Goal: Task Accomplishment & Management: Manage account settings

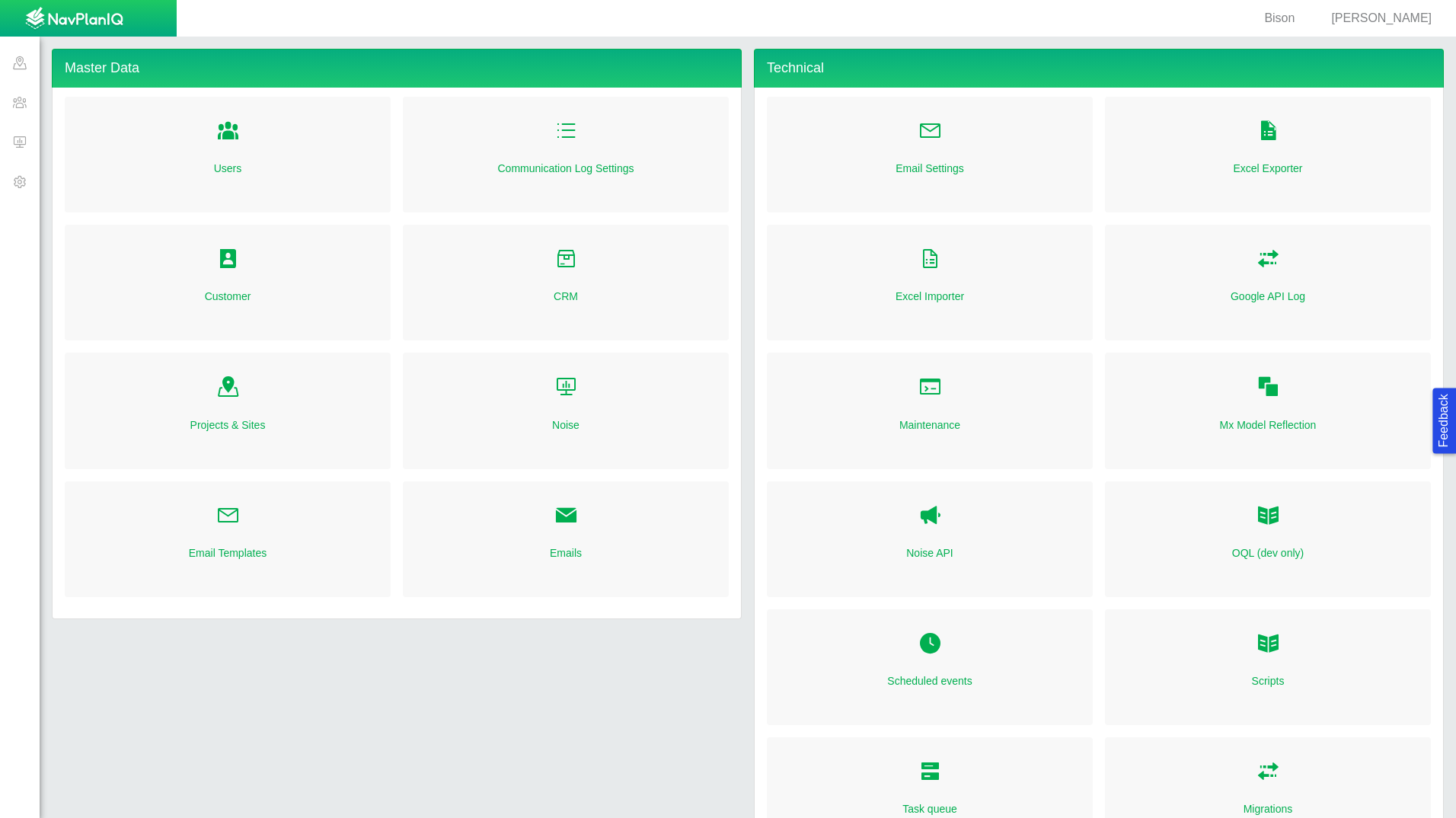
click at [563, 528] on link "Folder Open Icon" at bounding box center [566, 516] width 24 height 34
radio input "true"
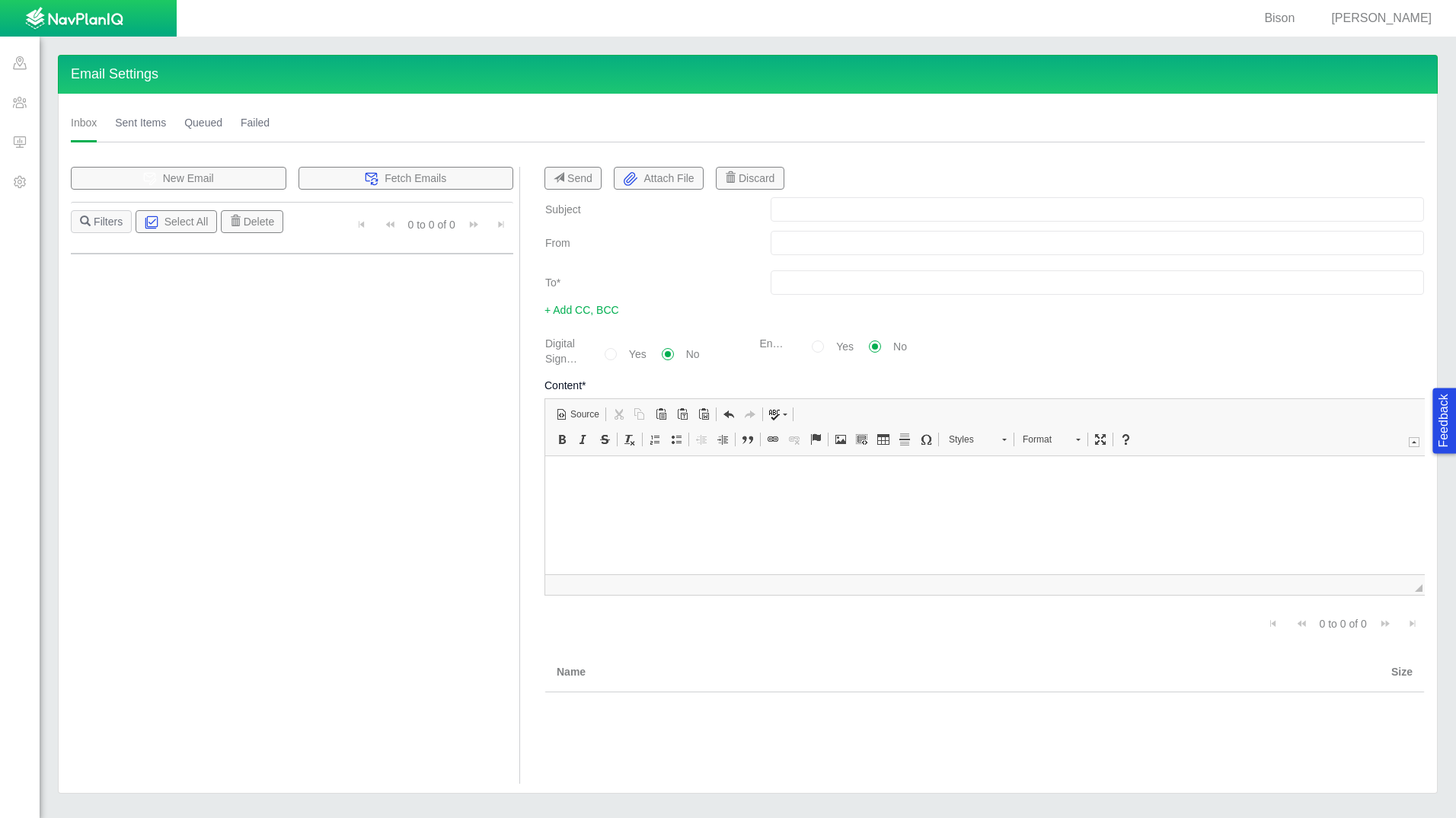
click at [22, 186] on span at bounding box center [20, 181] width 40 height 40
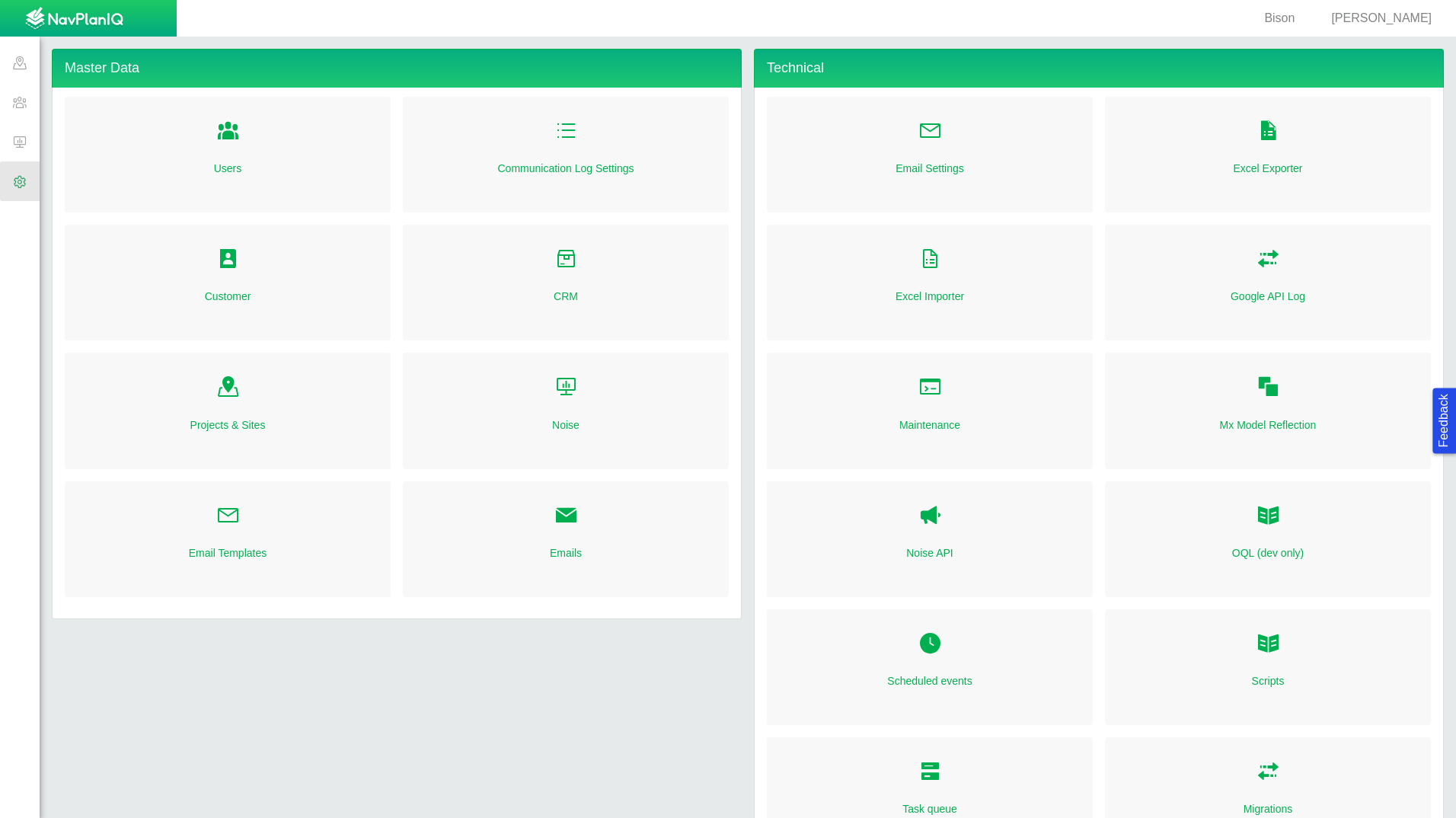
click at [227, 524] on span "Folder Open Icon" at bounding box center [228, 516] width 24 height 24
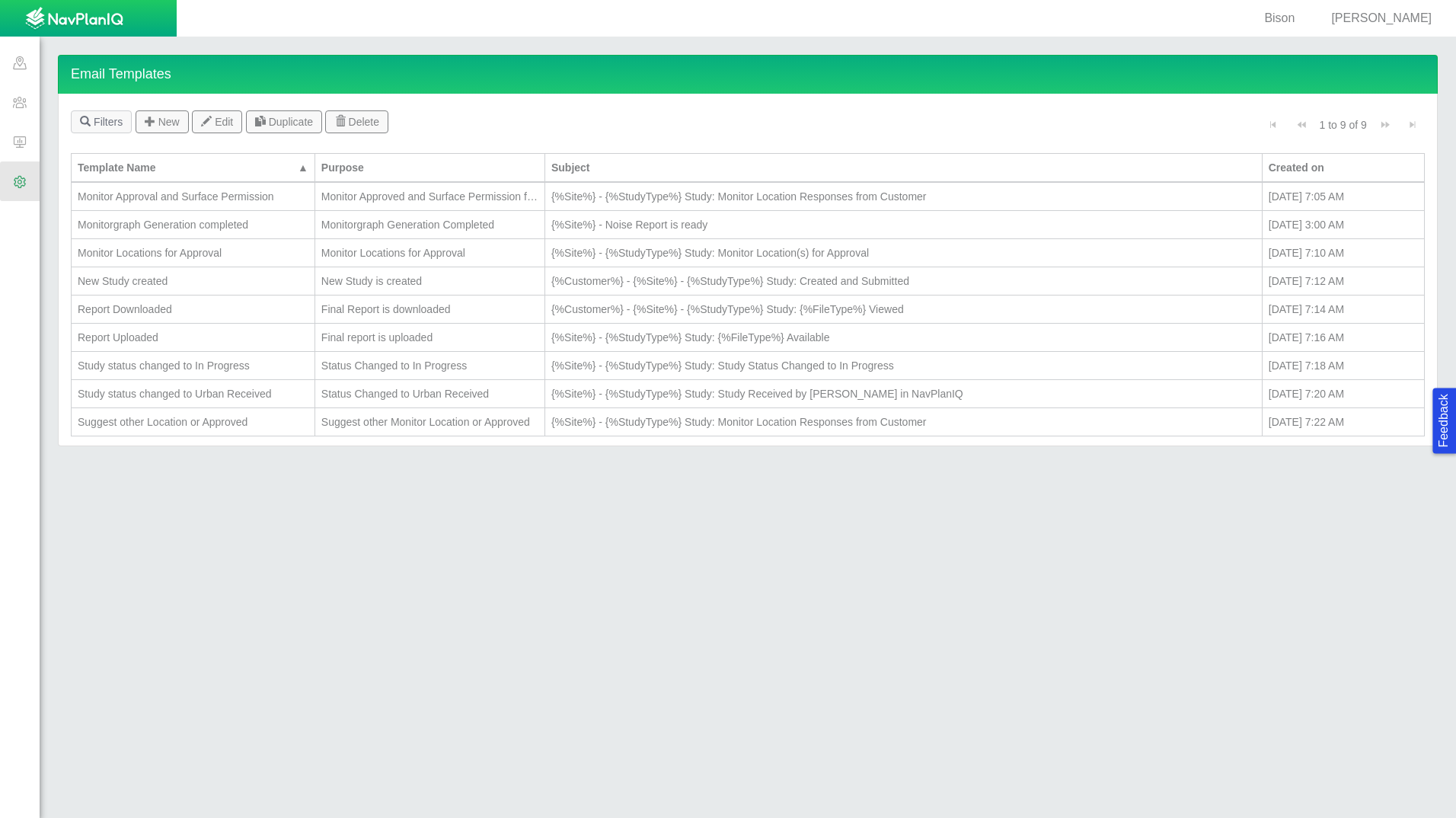
click at [219, 259] on div "Monitor Locations for Approval" at bounding box center [192, 252] width 231 height 15
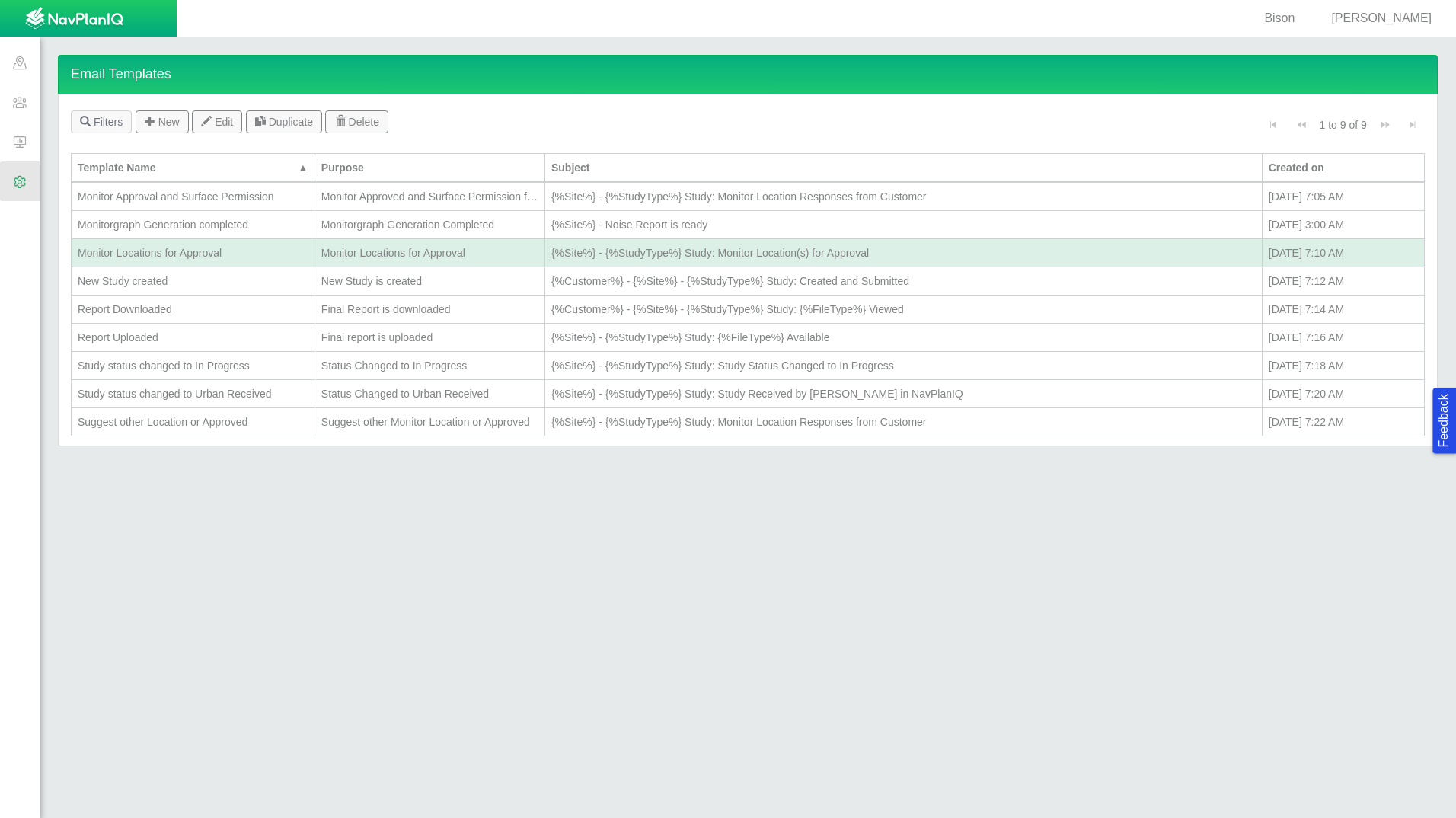
click at [219, 259] on div "Monitor Locations for Approval" at bounding box center [192, 252] width 231 height 15
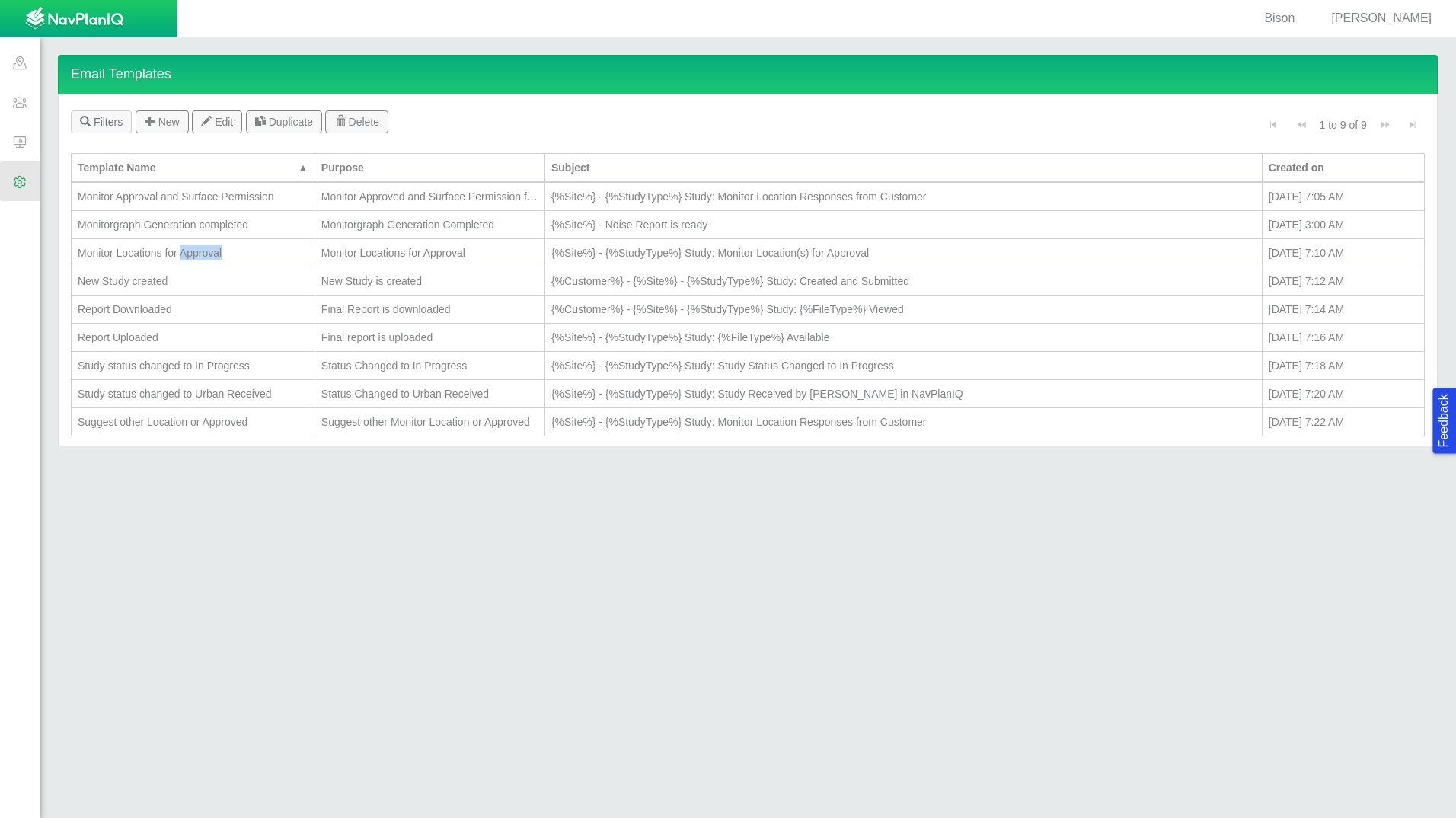
click at [219, 259] on div "Monitor Locations for Approval" at bounding box center [192, 252] width 231 height 15
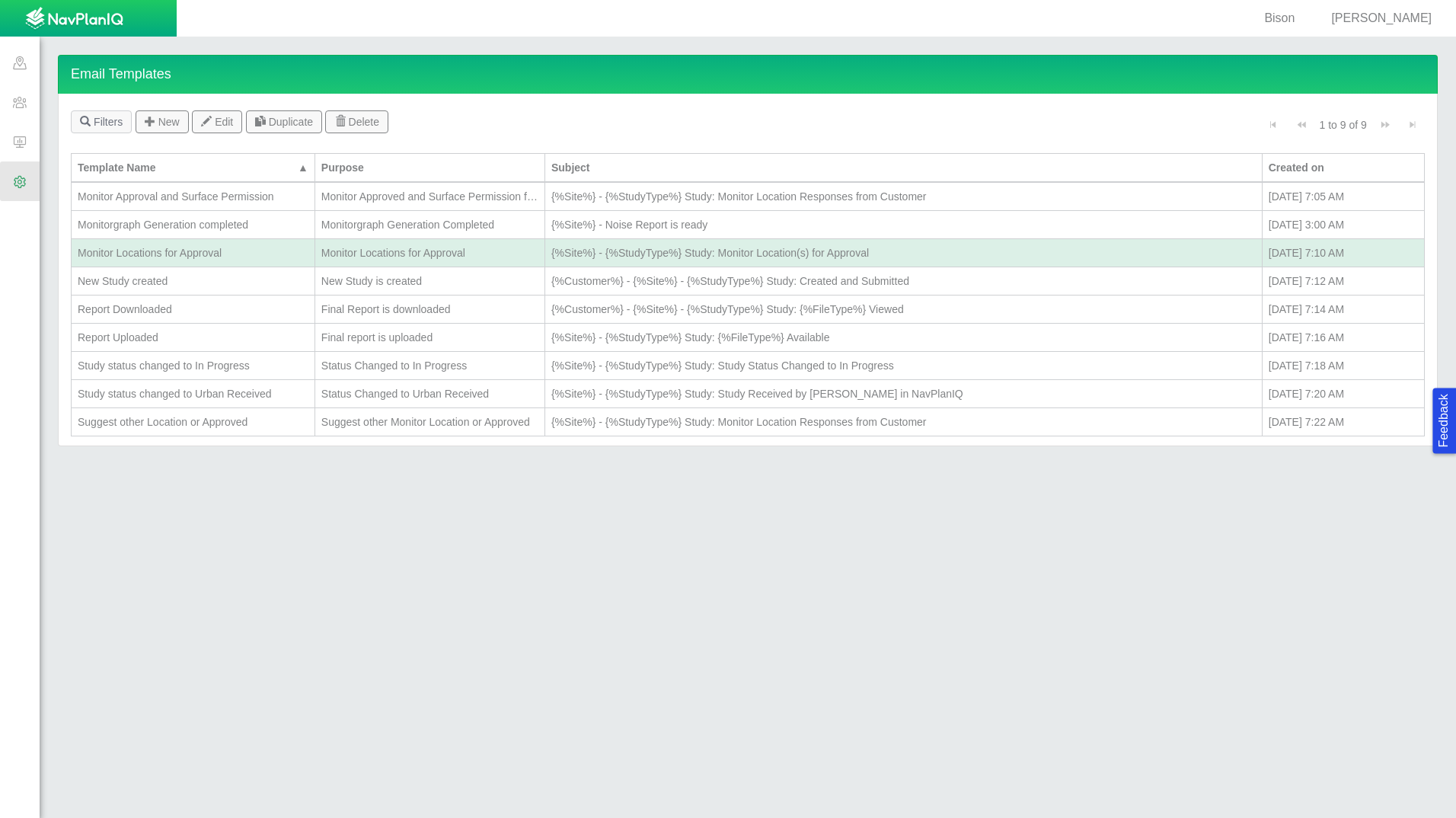
select select "Monitor_Locations_for_Approval"
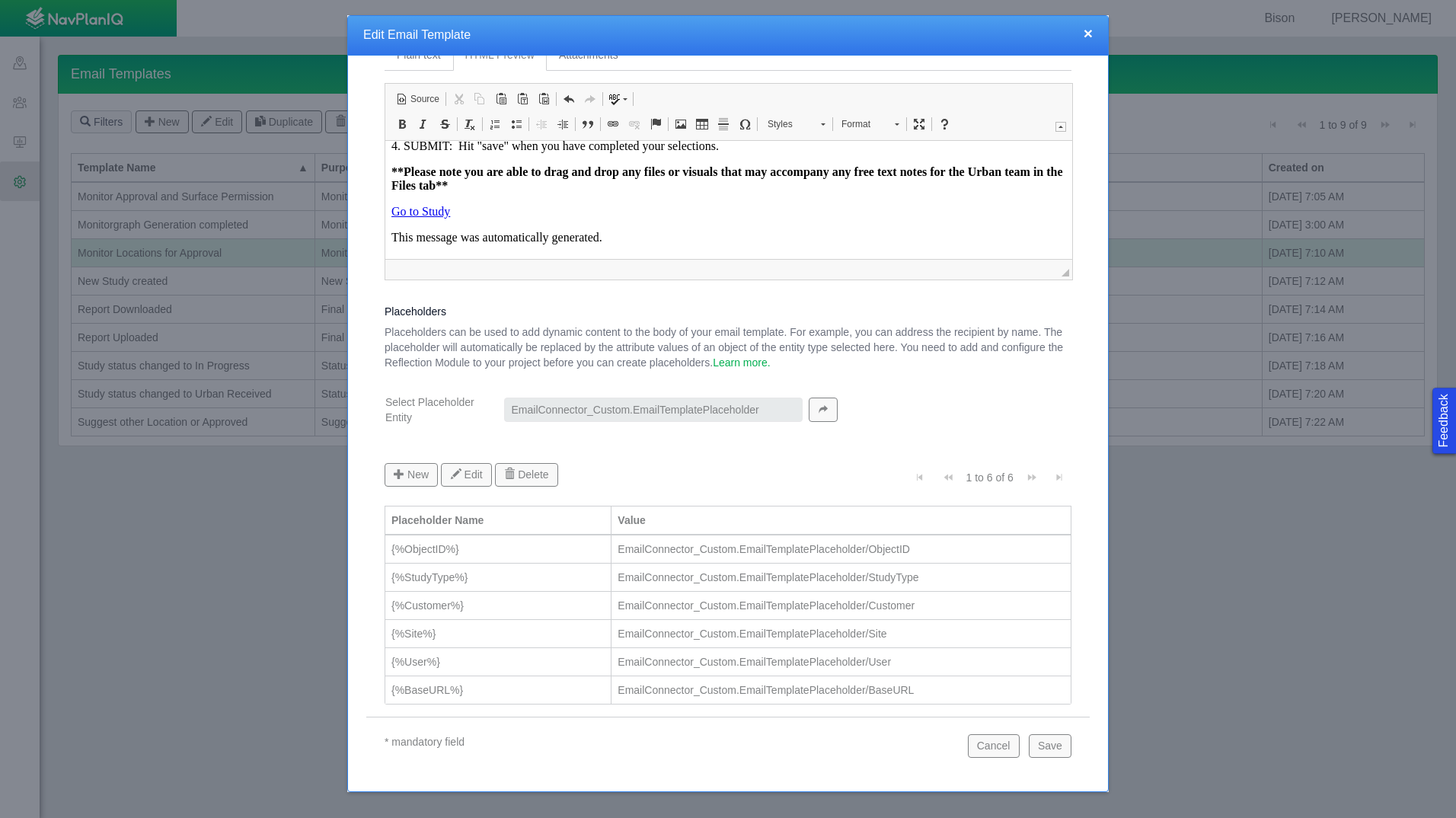
scroll to position [241, 0]
click at [432, 209] on link "Go to Study" at bounding box center [420, 209] width 58 height 13
click at [505, 309] on span "Edit Link" at bounding box center [481, 304] width 50 height 22
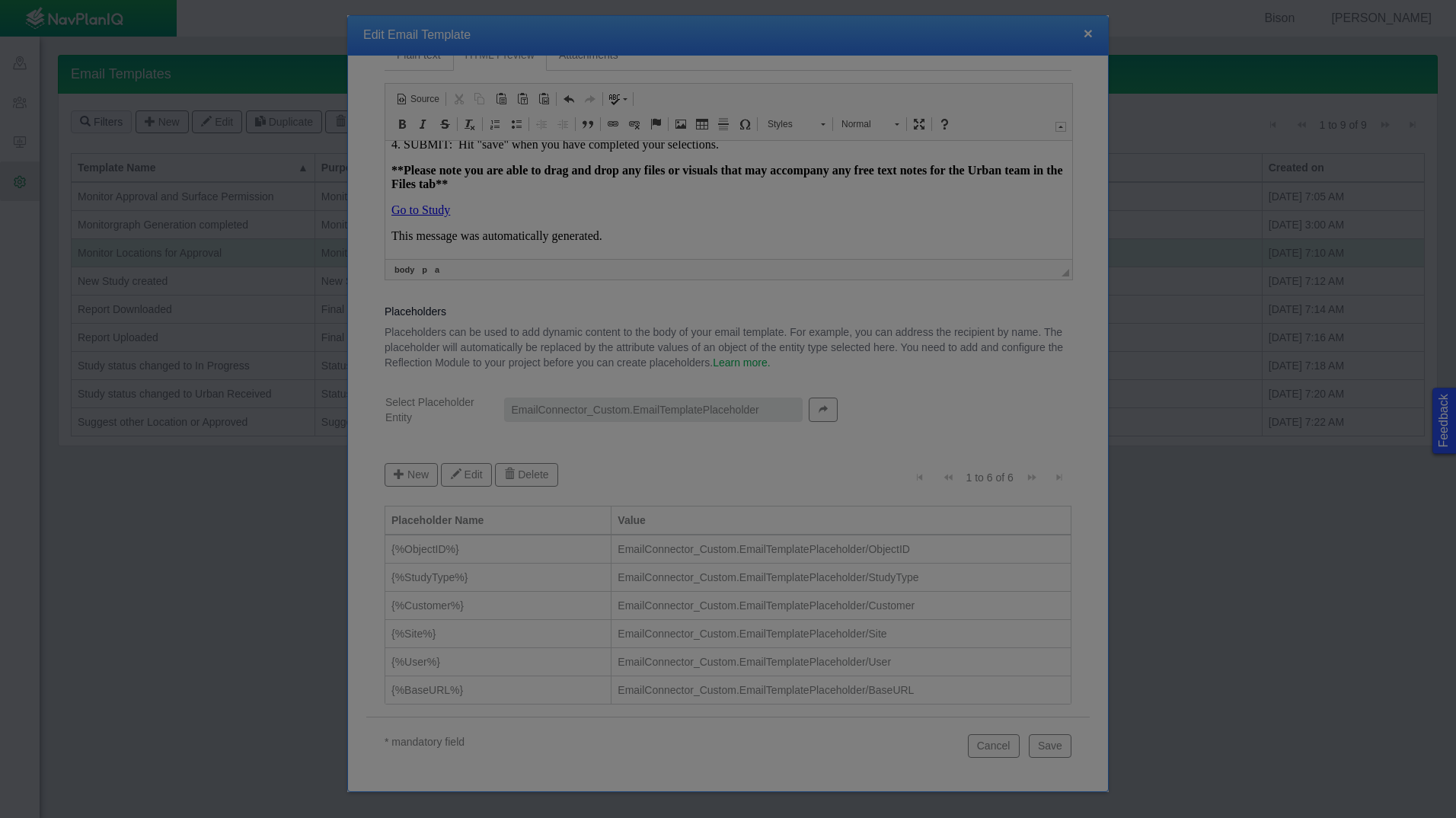
select select
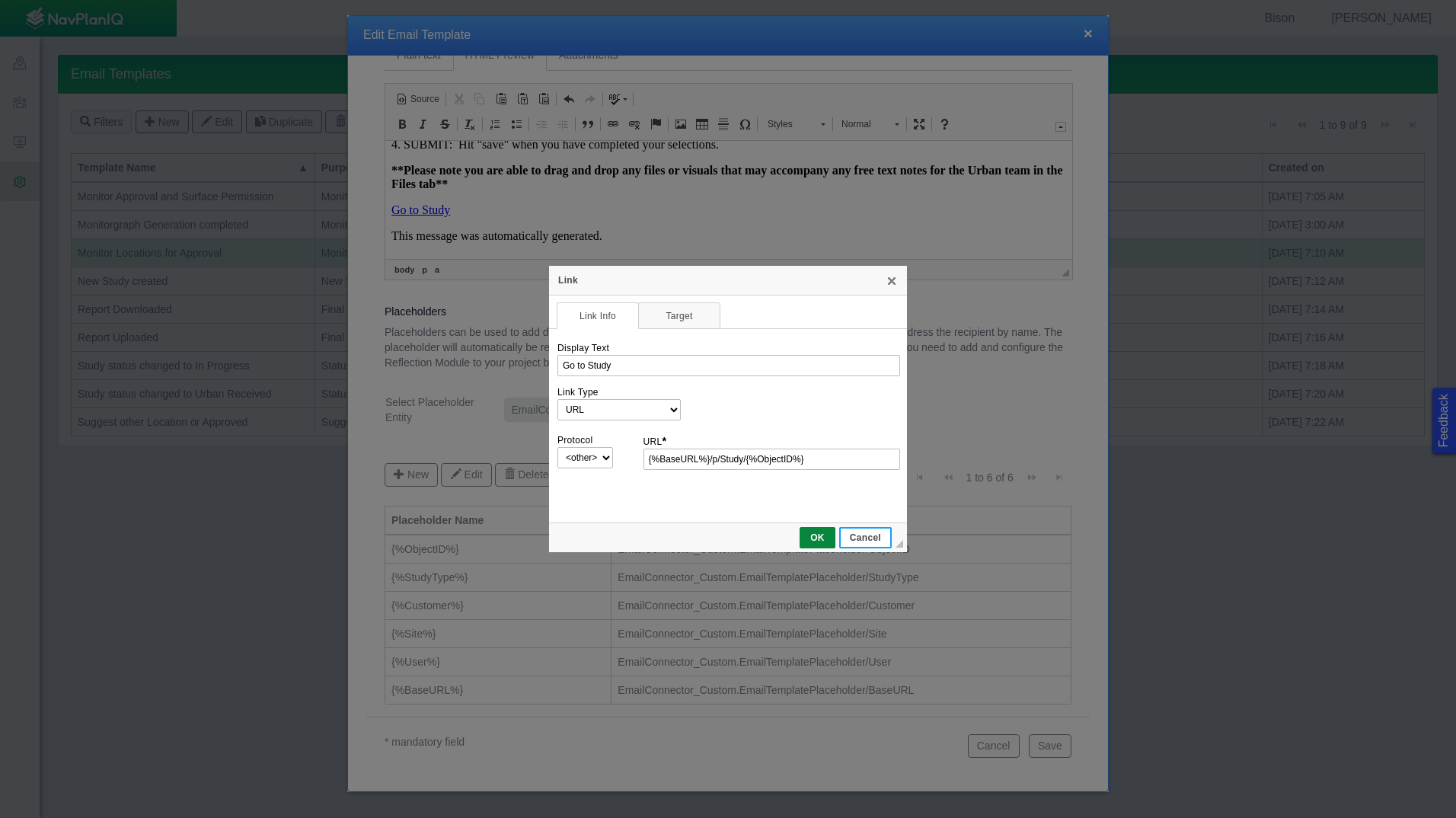
click at [874, 539] on span "Cancel" at bounding box center [866, 537] width 49 height 10
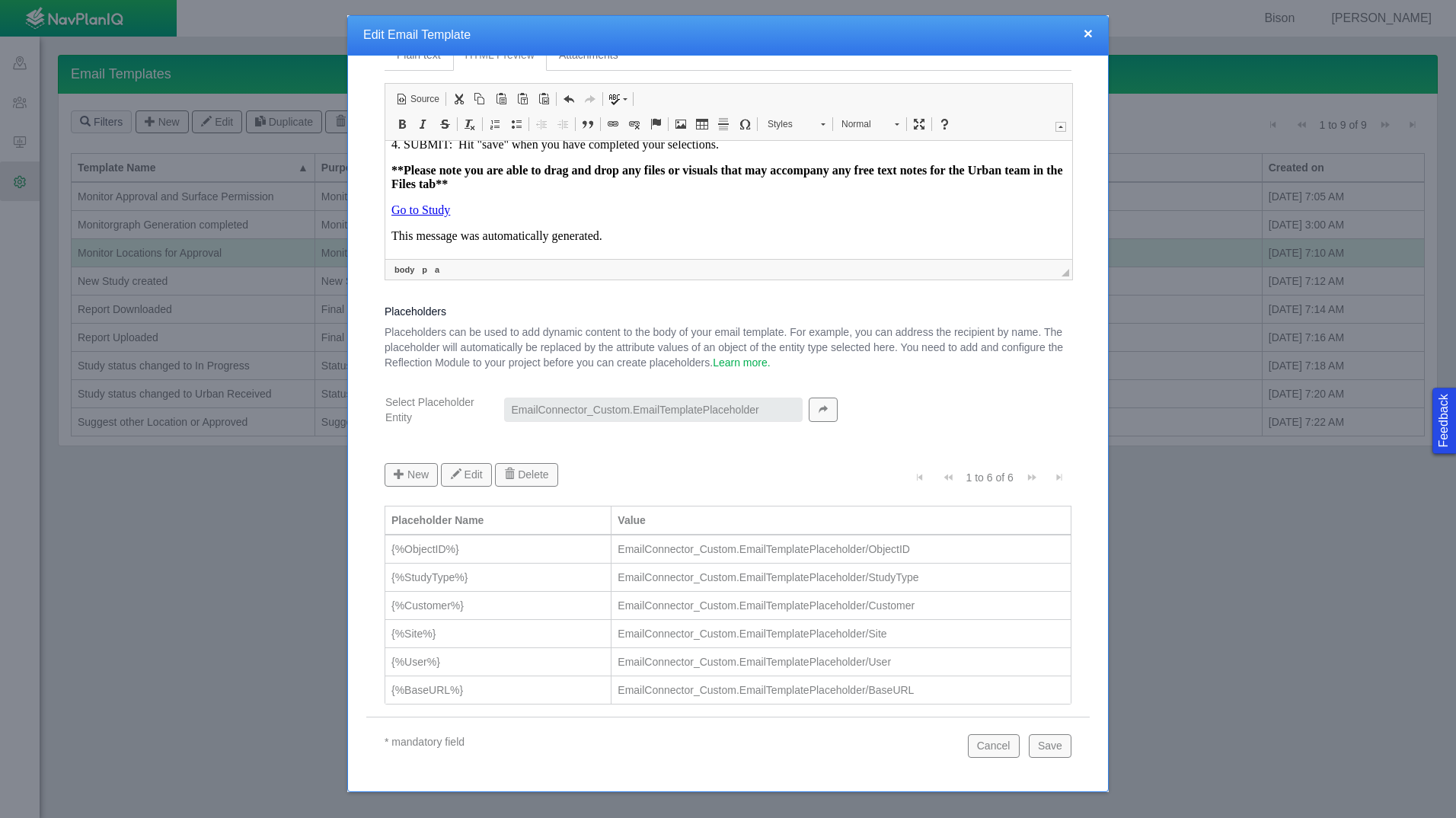
click at [1091, 34] on button "×" at bounding box center [1087, 33] width 9 height 16
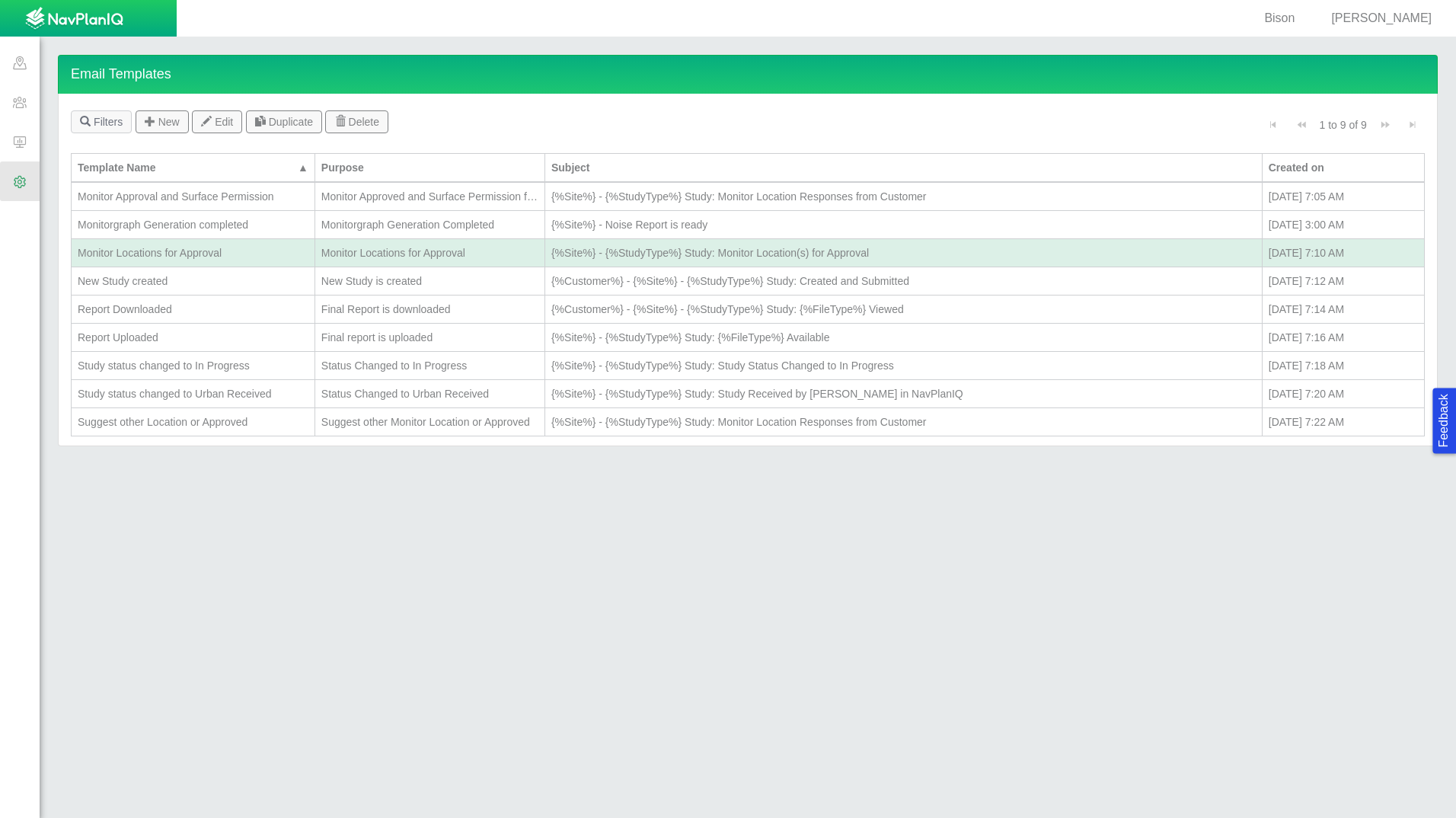
click at [201, 221] on div "Monitorgraph Generation completed" at bounding box center [192, 224] width 231 height 15
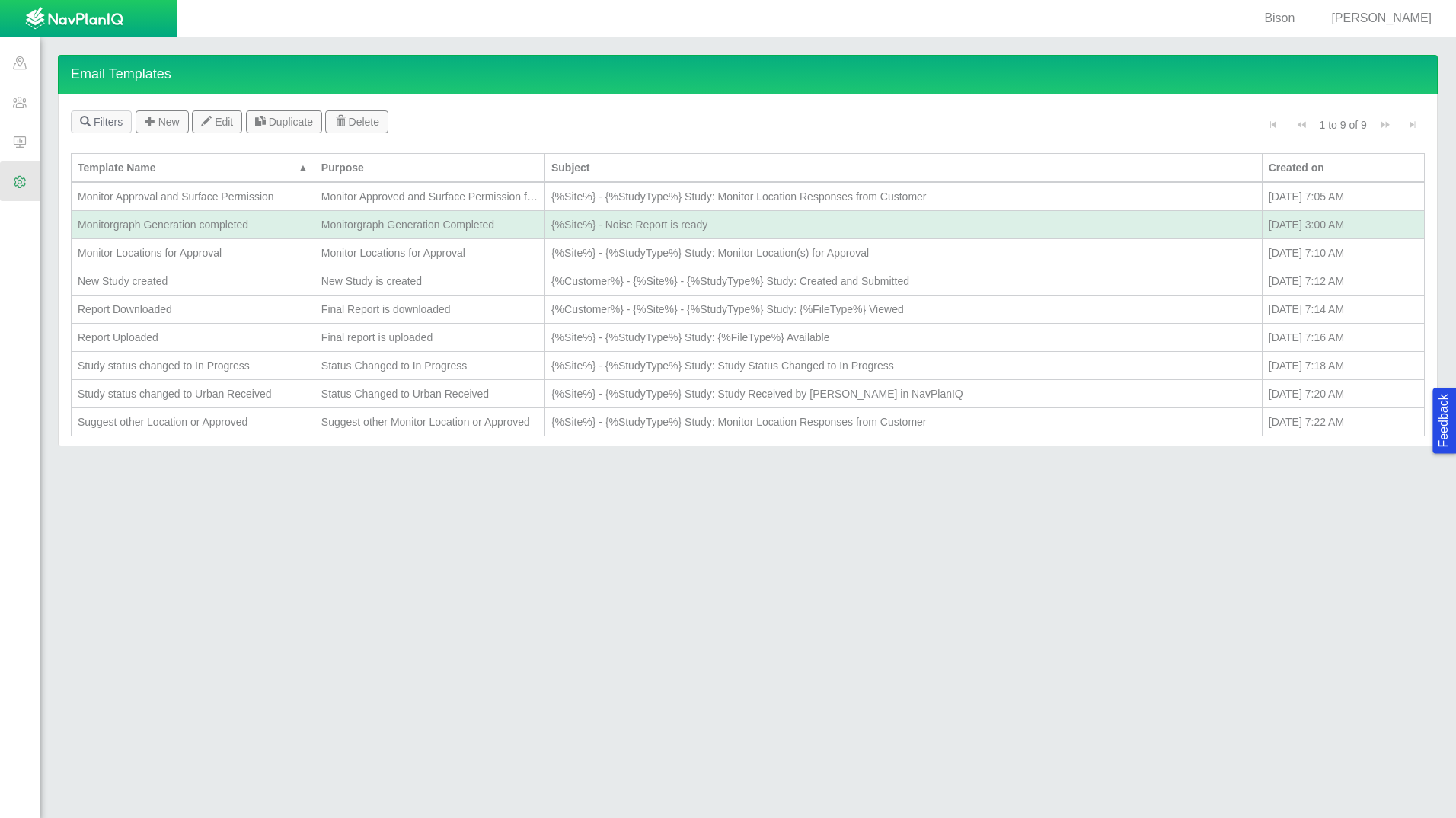
click at [219, 223] on div "Monitorgraph Generation completed" at bounding box center [192, 224] width 231 height 15
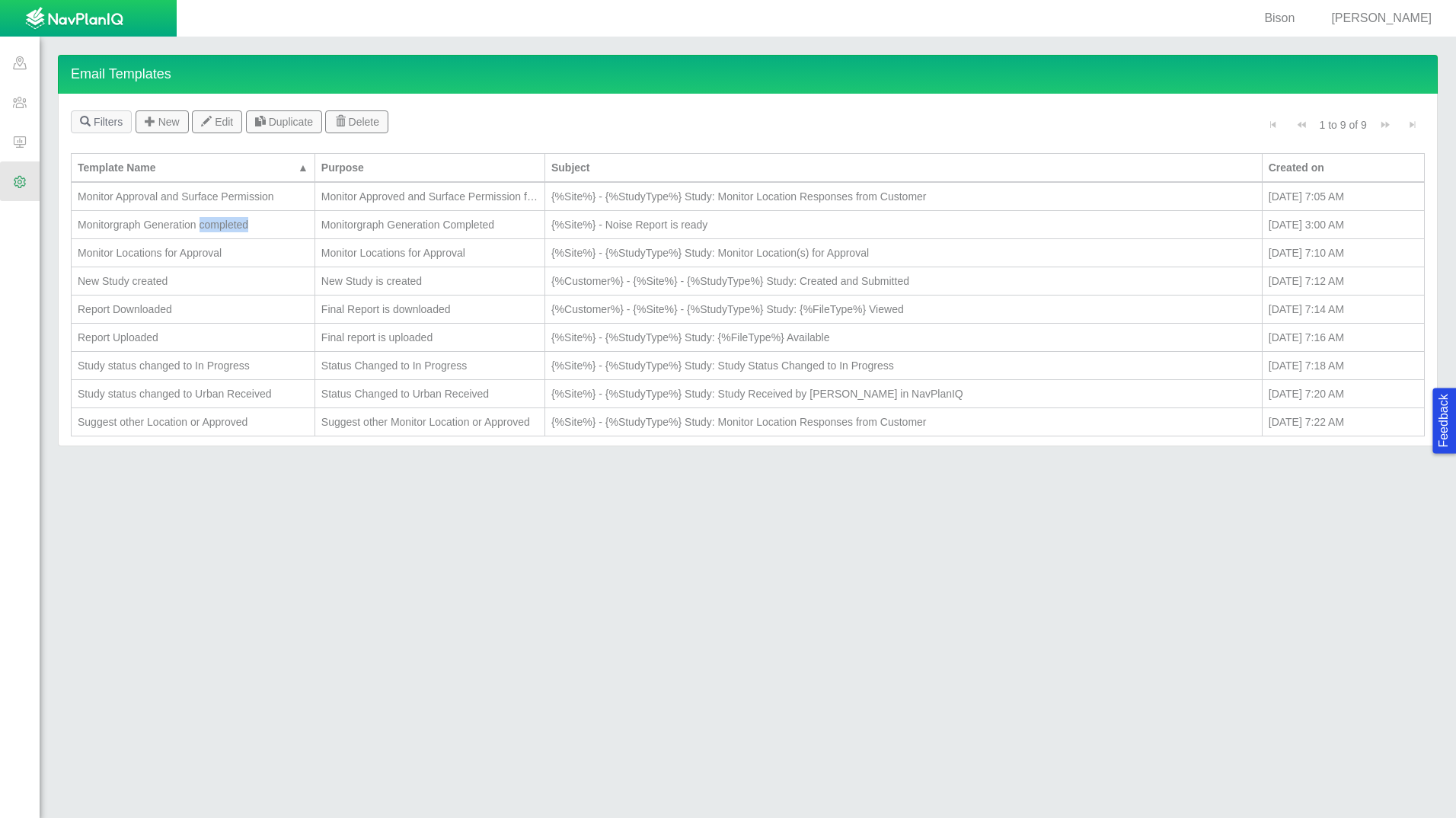
click at [219, 223] on div "Monitorgraph Generation completed" at bounding box center [192, 224] width 231 height 15
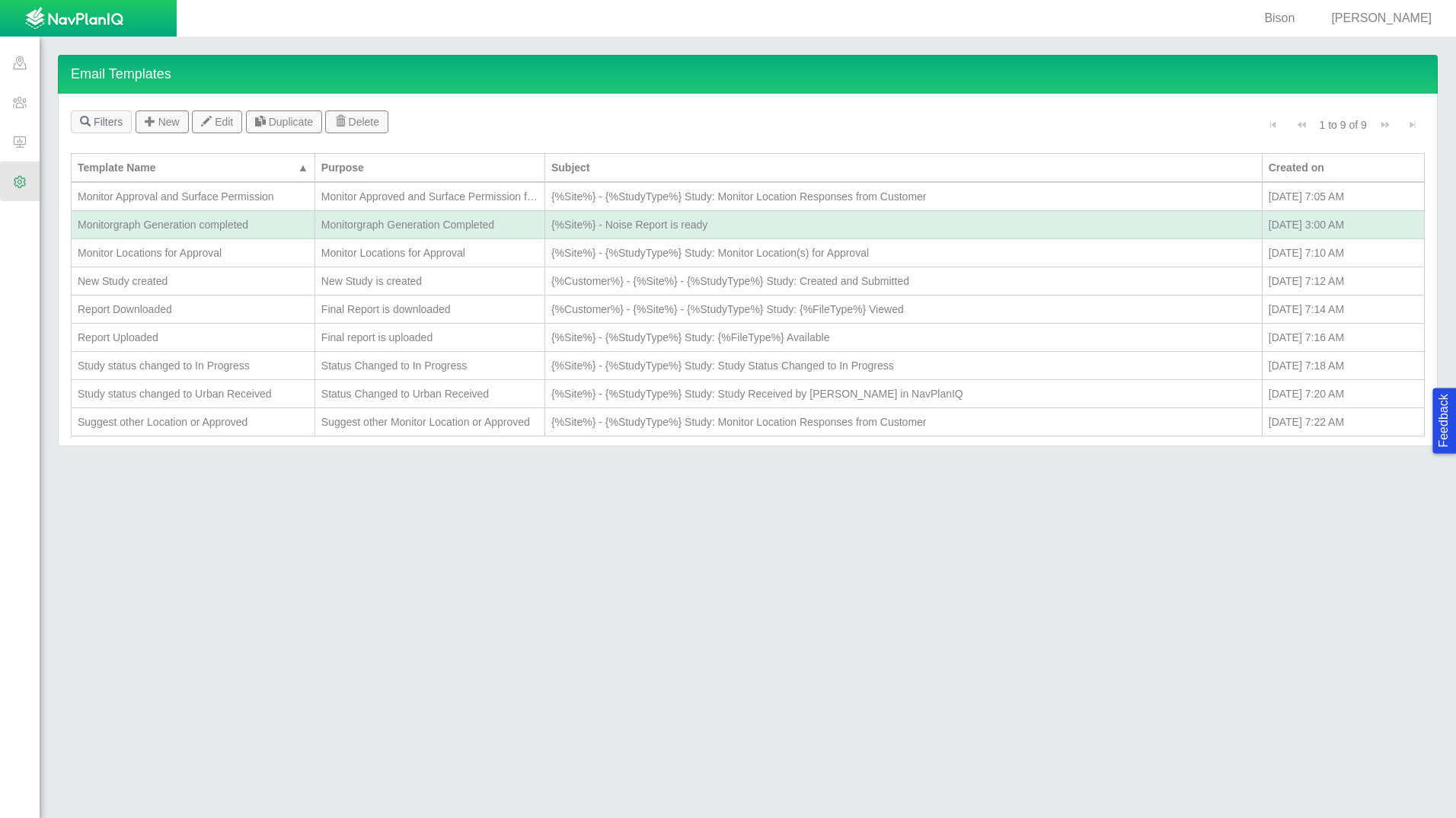
type input "Monitorgraph Generation completed"
type input "{%Site%} - Noise Report is ready"
radio input "true"
type textarea "x"
radio input "true"
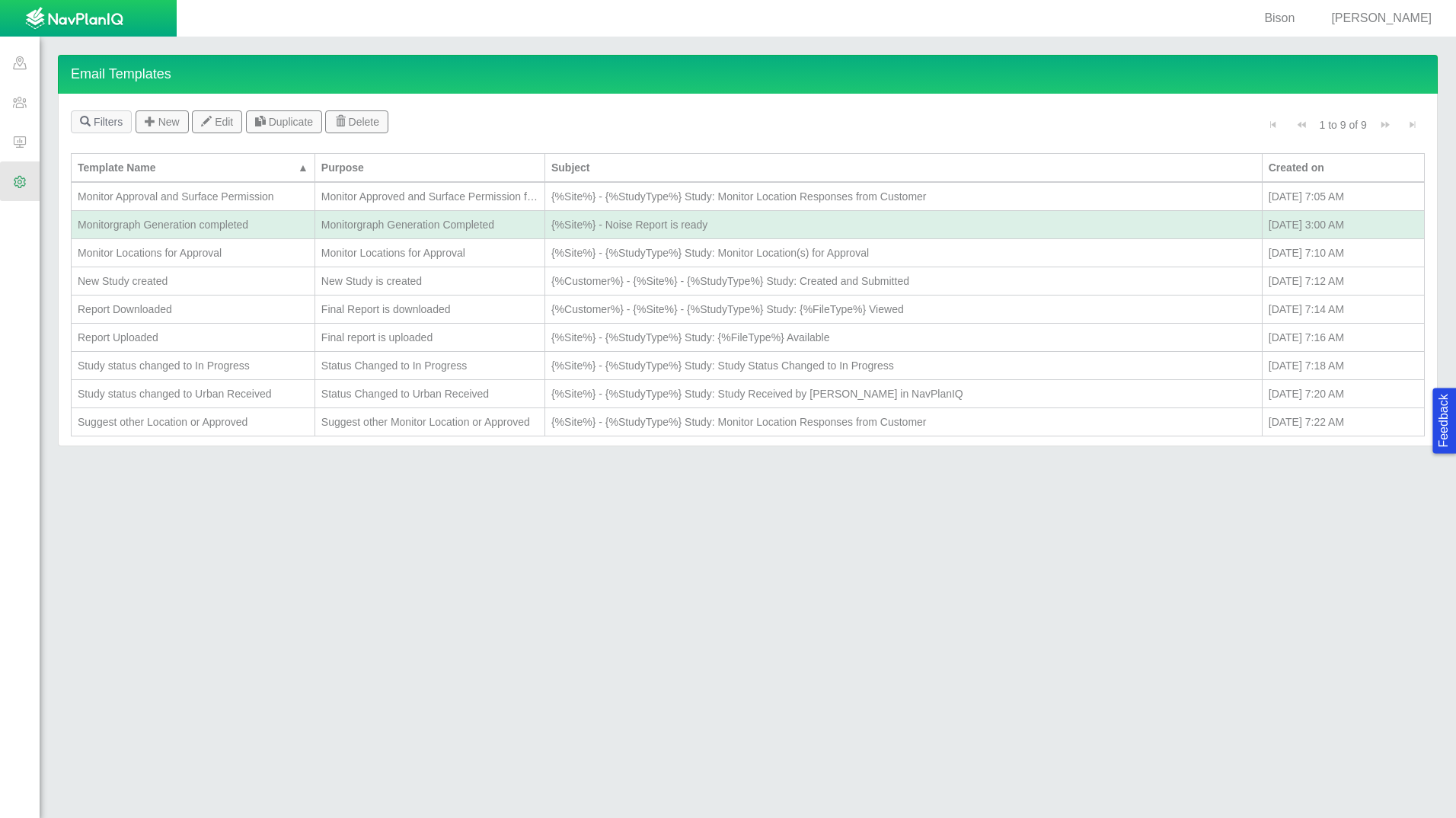
select select "MonitorgraphGenerationCompleted"
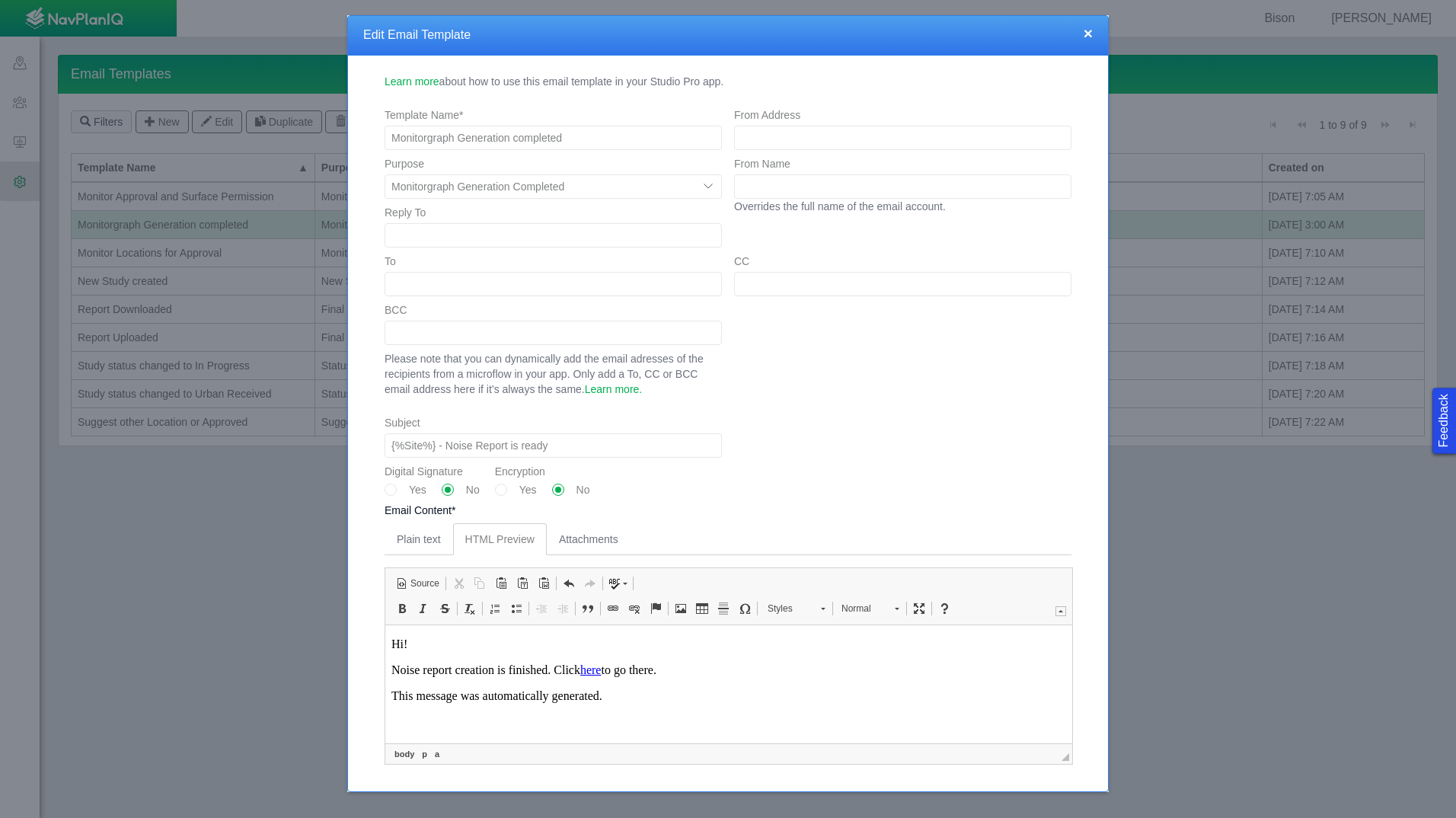
scroll to position [0, 0]
click at [640, 769] on span "Edit Link" at bounding box center [638, 769] width 50 height 22
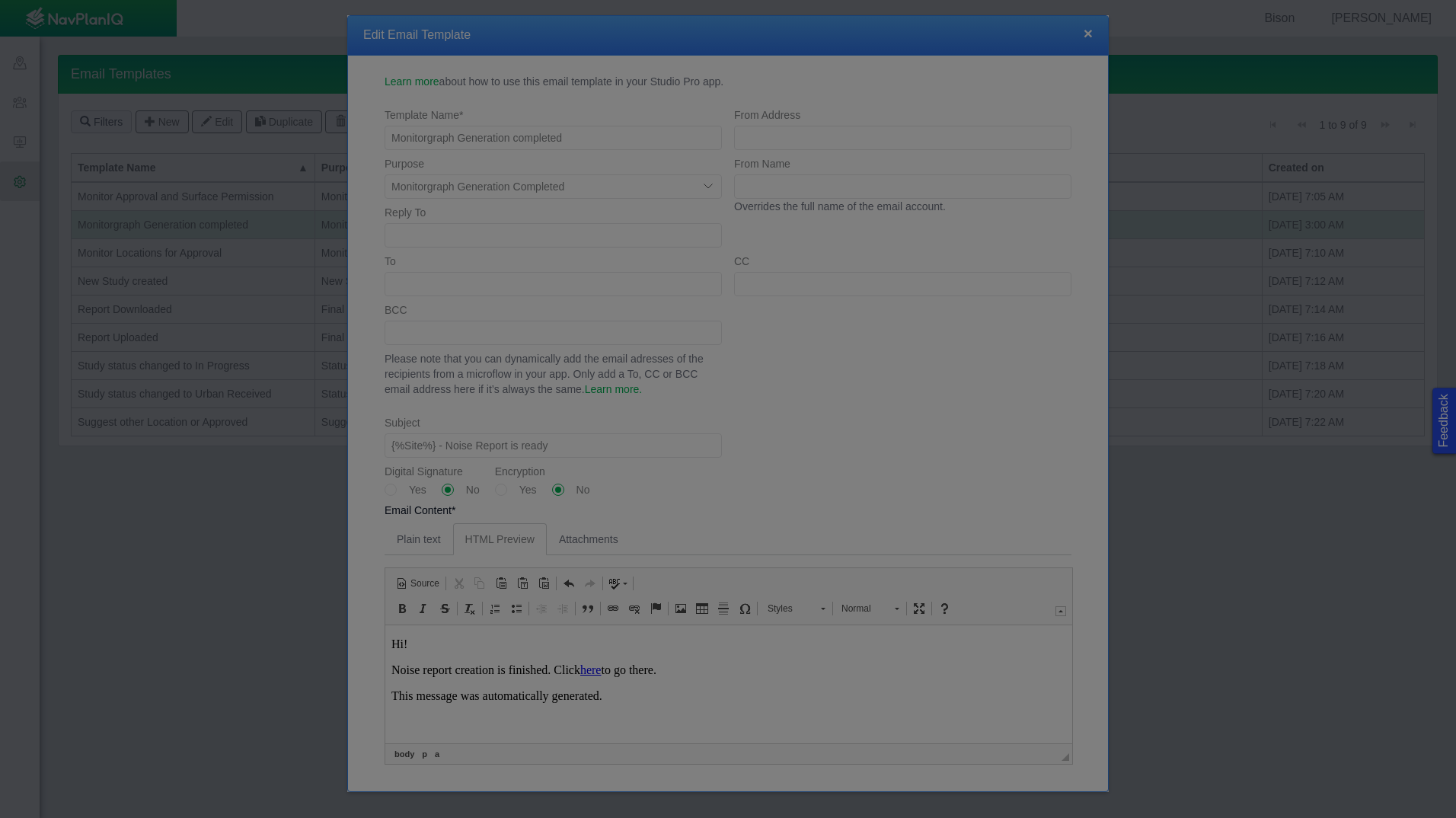
type input "here"
select select
type input "{%BaseURL%}/p/StudyGraphs/{%ObjectID%}"
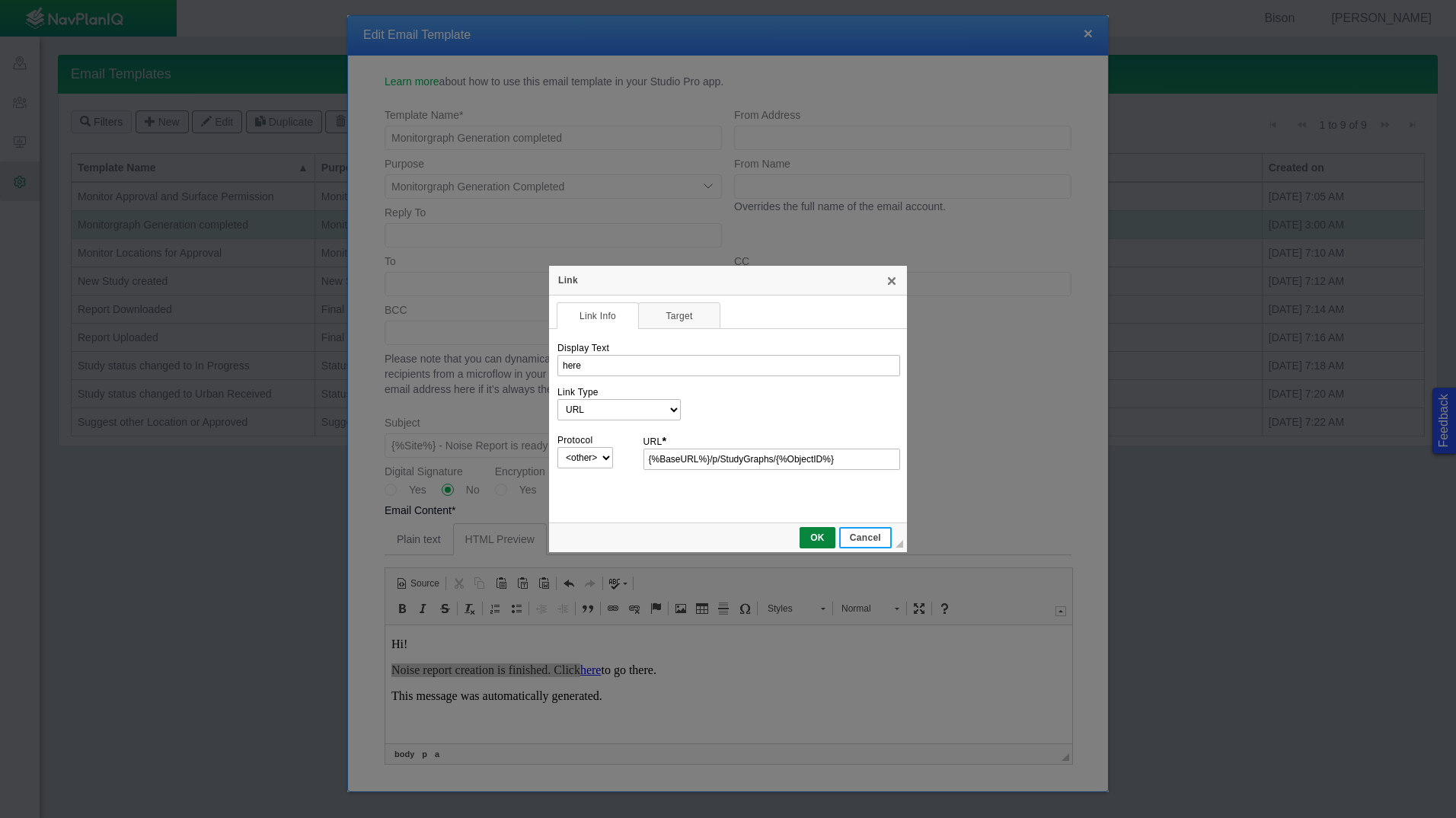
click at [869, 537] on span "Cancel" at bounding box center [866, 537] width 49 height 10
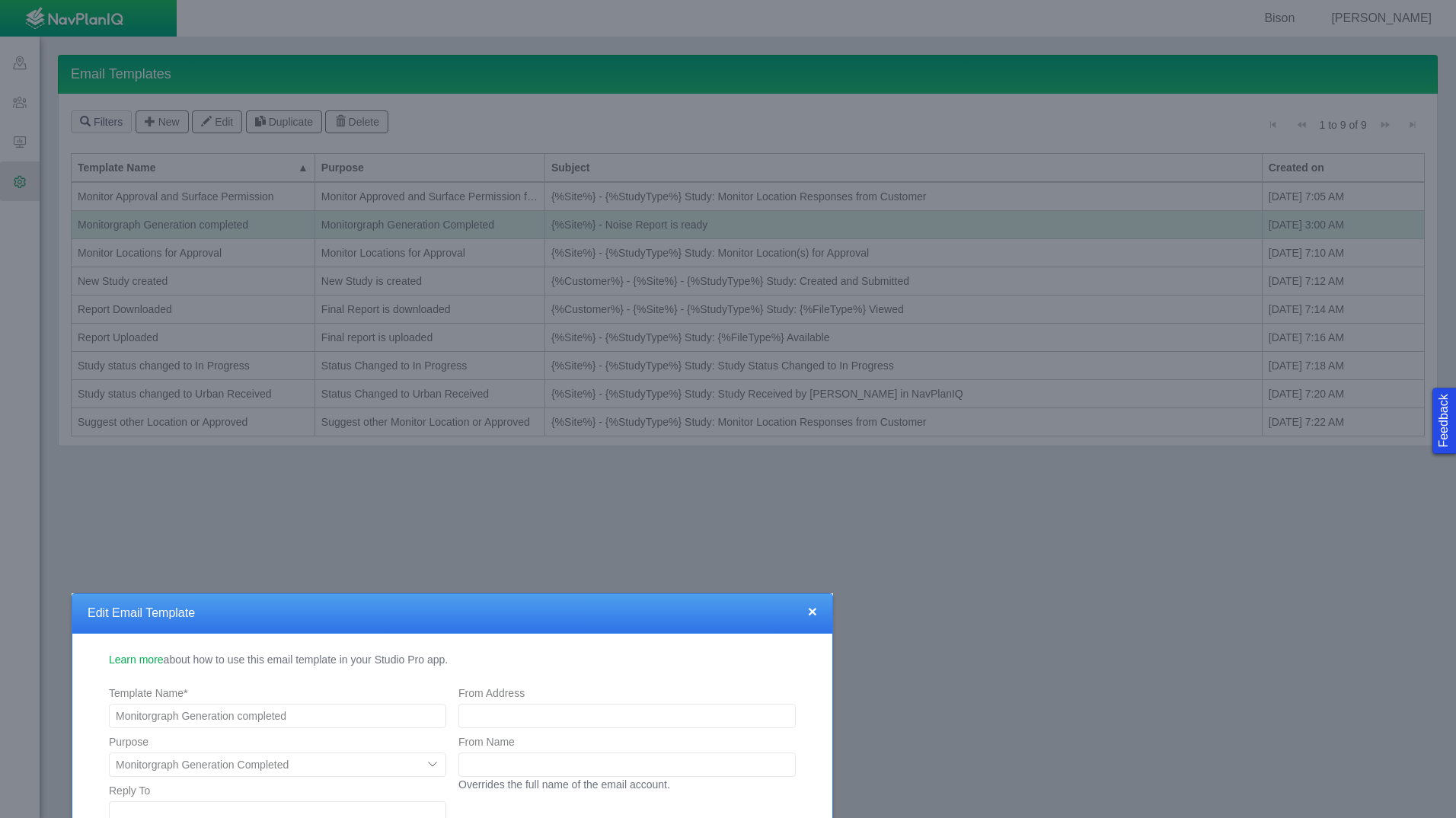
drag, startPoint x: 1091, startPoint y: 32, endPoint x: 811, endPoint y: 646, distance: 674.8
click at [841, 681] on body "Feedback Bison [PERSON_NAME] Sites CRM Noise Administration Email Templates Tem…" at bounding box center [728, 409] width 1456 height 818
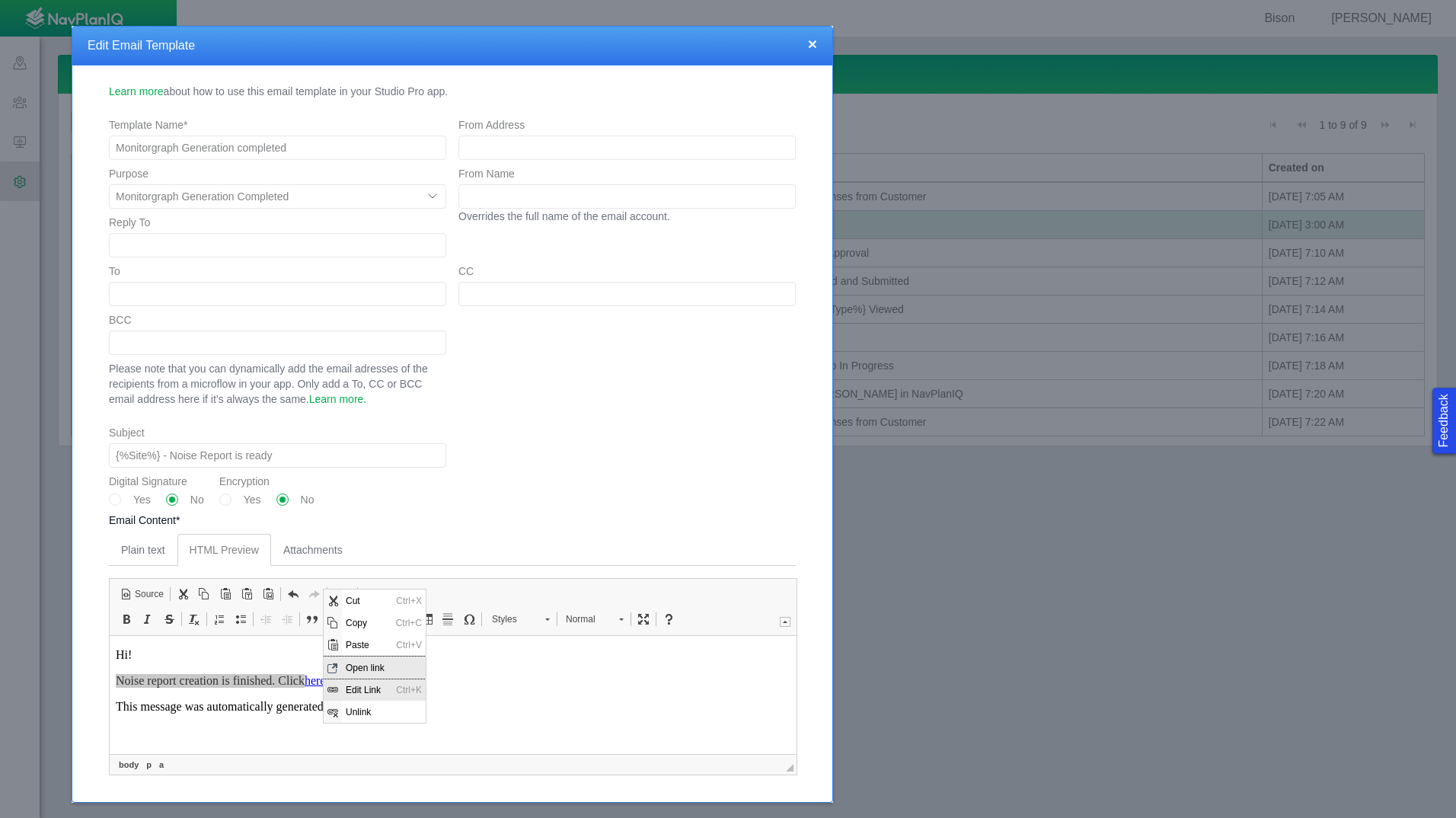
drag, startPoint x: 394, startPoint y: 668, endPoint x: 394, endPoint y: 687, distance: 19.0
click at [394, 687] on div "Cut Ctrl+X Keyboard shortcut Ctrl+X Copy Ctrl+C Keyboard shortcut Ctrl+C Paste …" at bounding box center [375, 655] width 102 height 133
click at [400, 697] on span "Ctrl+K" at bounding box center [409, 689] width 34 height 22
select select "http://"
type input "here"
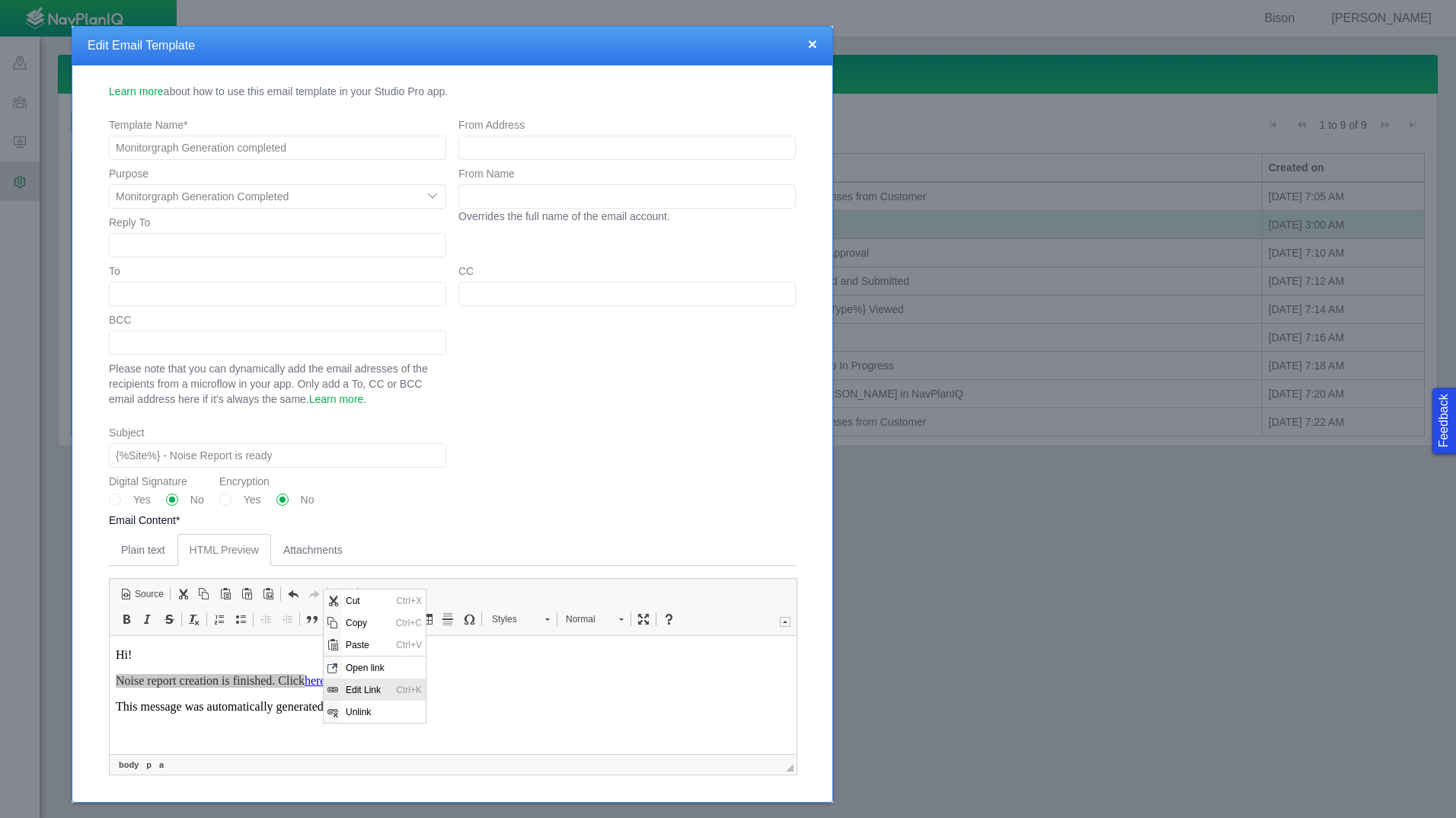
select select
type input "{%BaseURL%}/p/StudyGraphs/{%ObjectID%}"
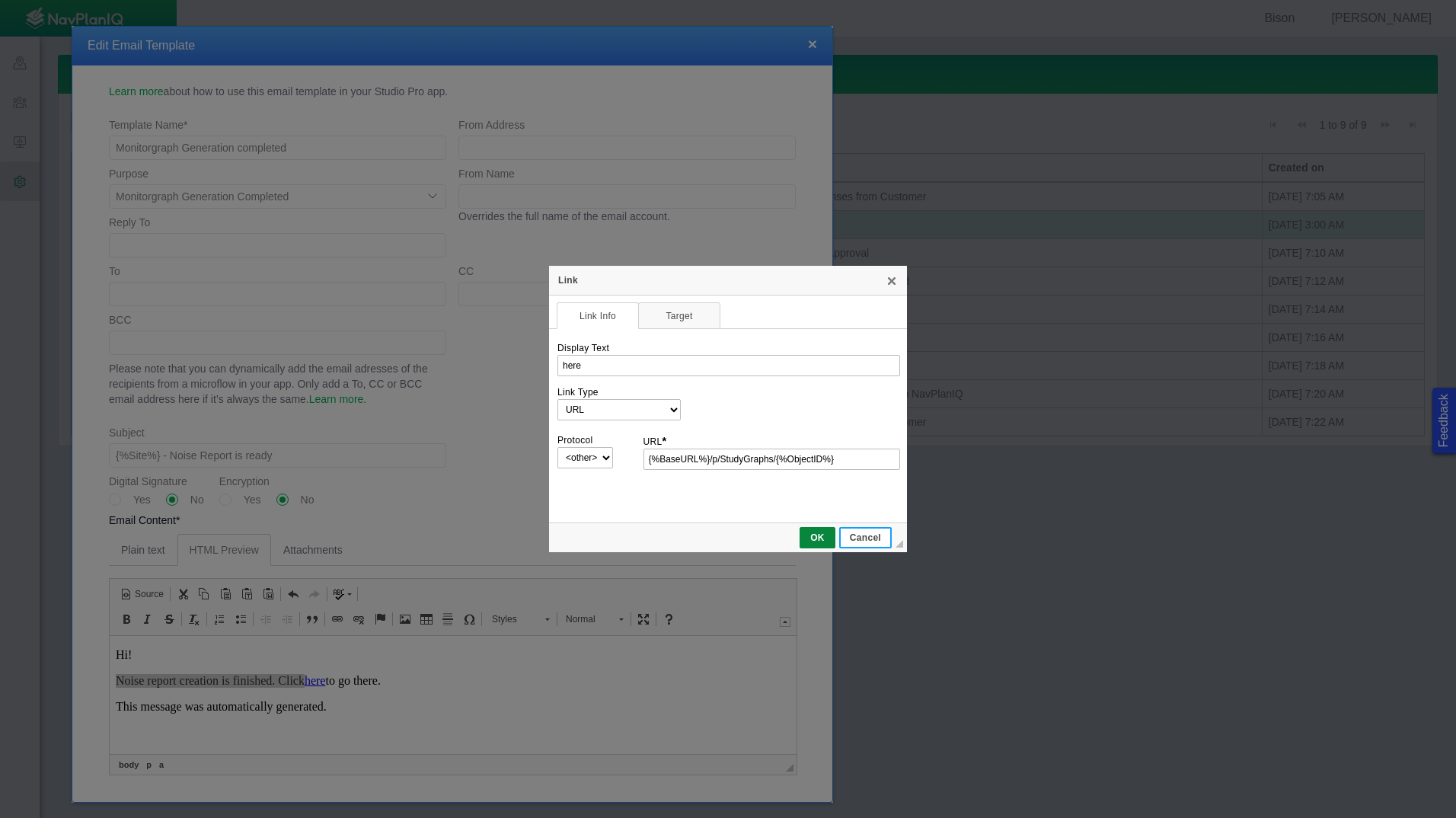
click at [874, 541] on span "Cancel" at bounding box center [866, 537] width 49 height 10
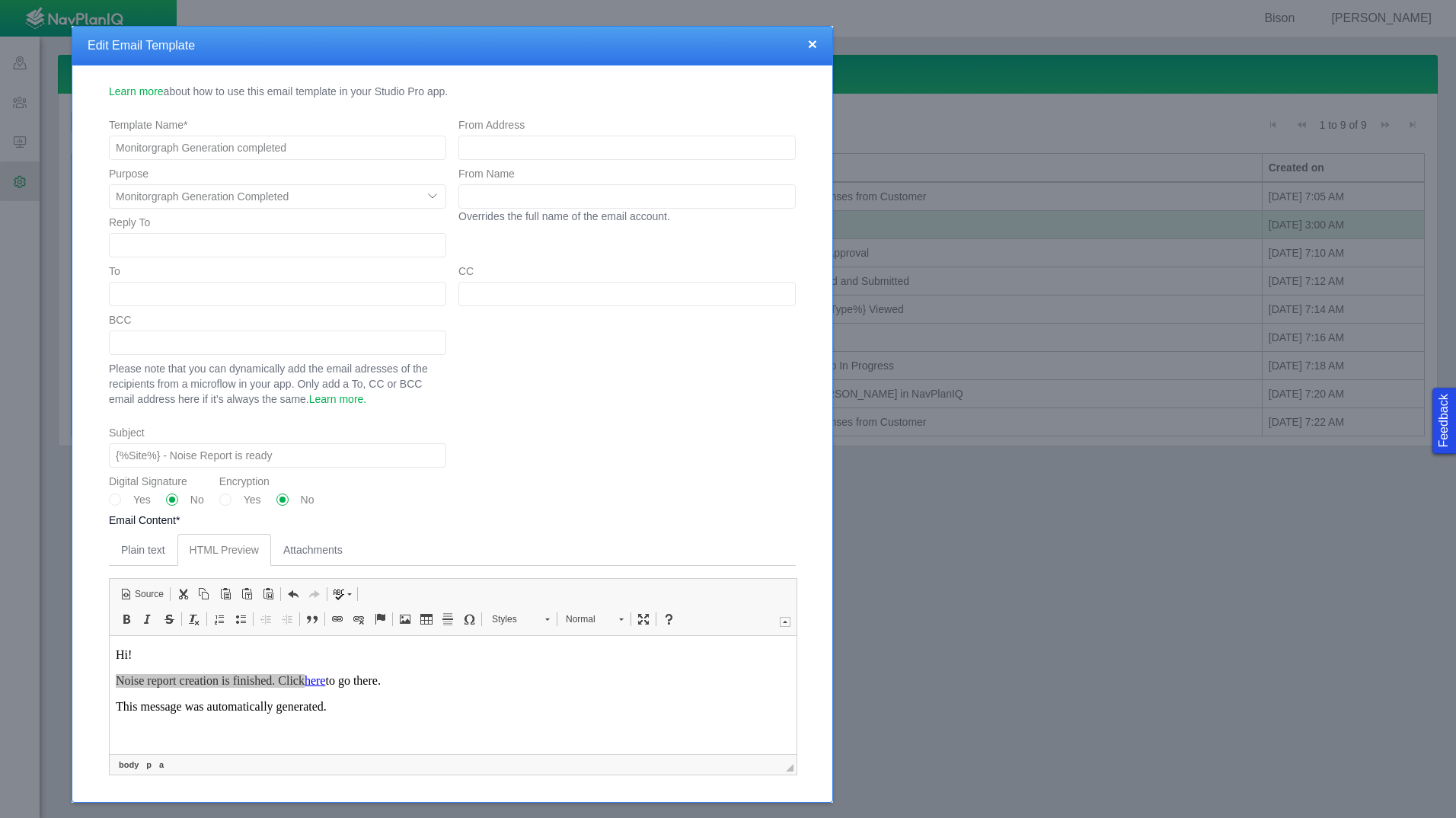
click at [814, 41] on button "×" at bounding box center [812, 44] width 9 height 16
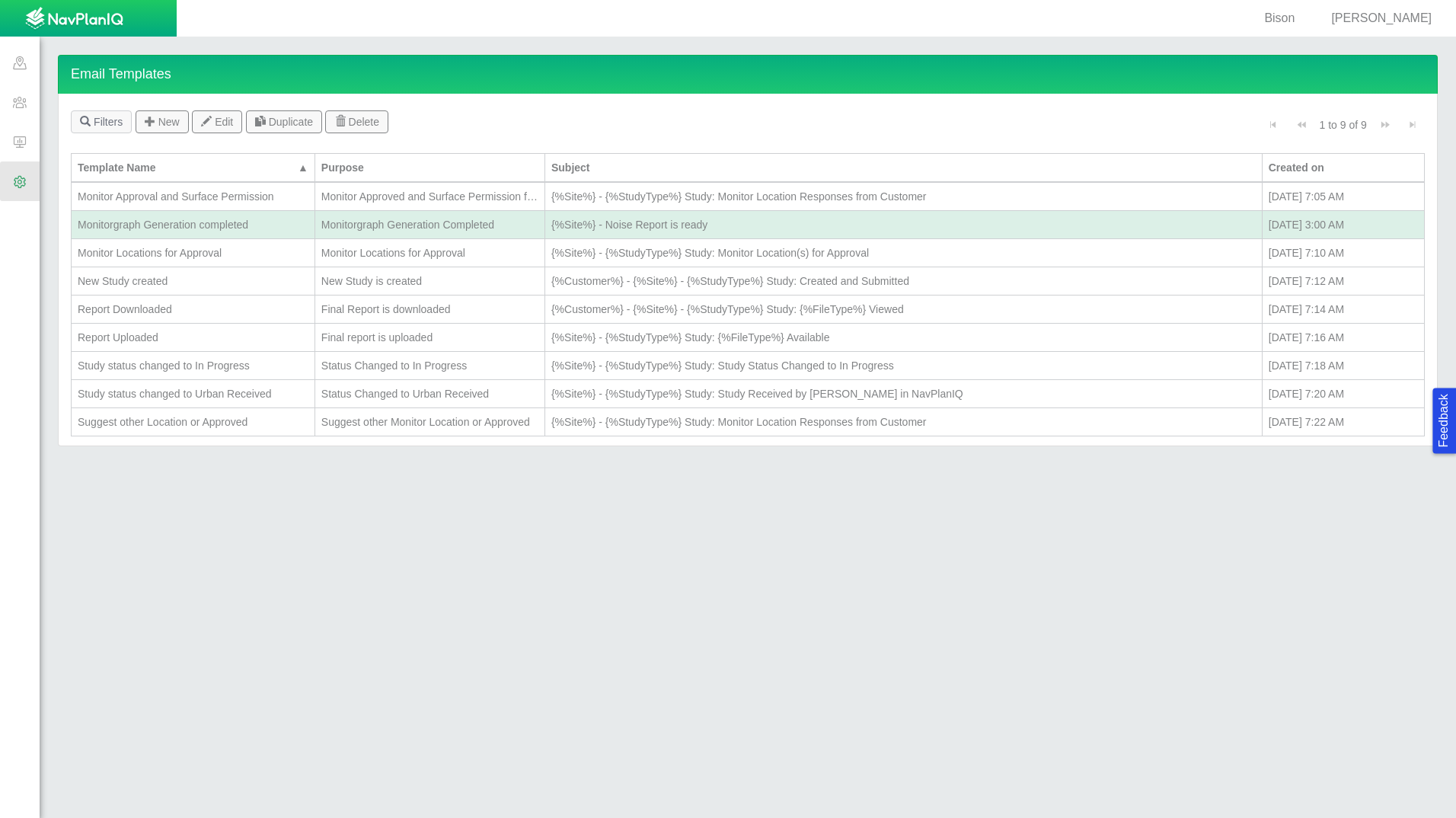
click at [242, 204] on div "Monitor Approval and Surface Permission" at bounding box center [192, 196] width 231 height 15
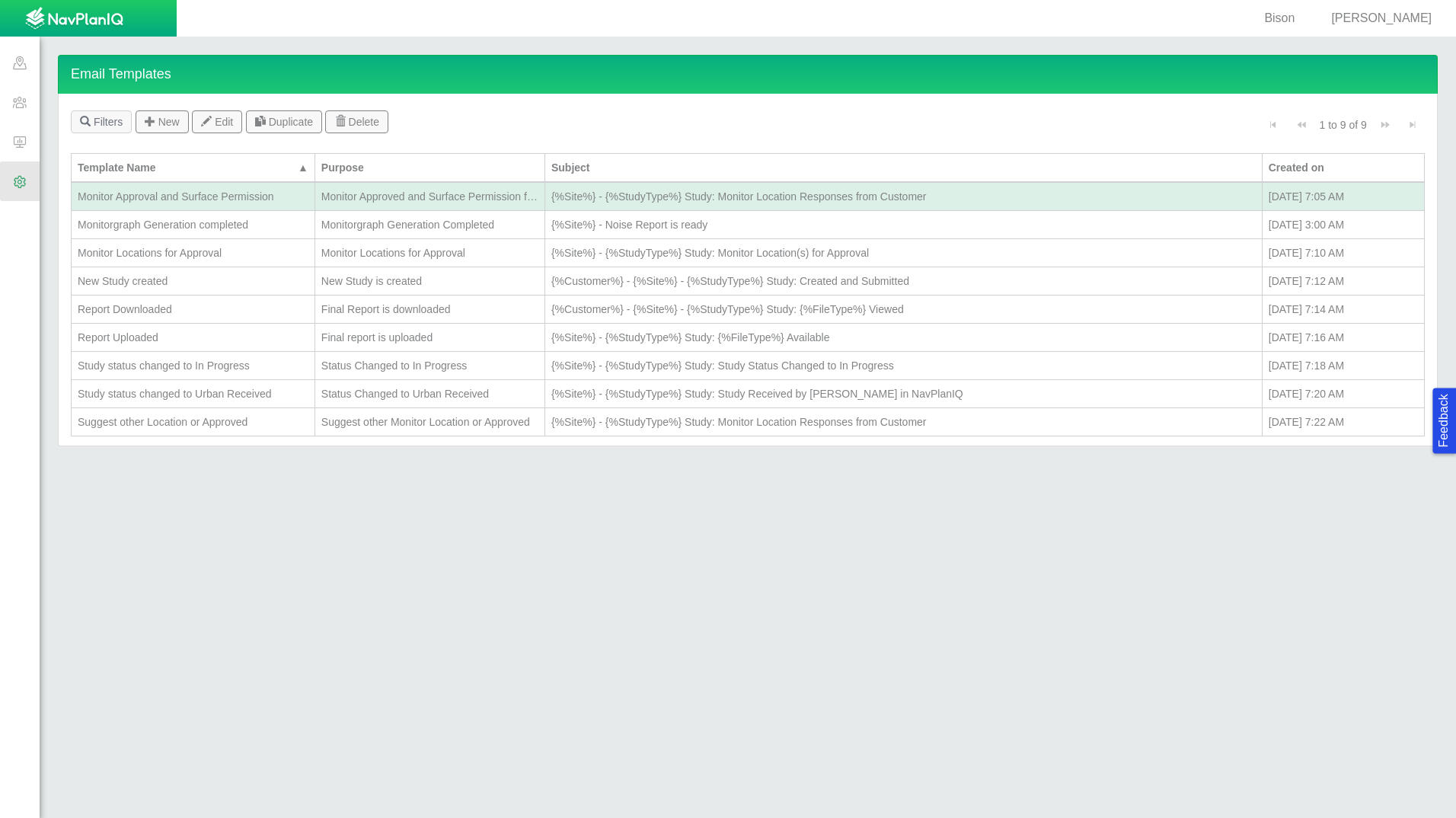
drag, startPoint x: 238, startPoint y: 262, endPoint x: 250, endPoint y: 260, distance: 12.2
click at [239, 262] on td "Monitor Locations for Approval" at bounding box center [193, 253] width 243 height 28
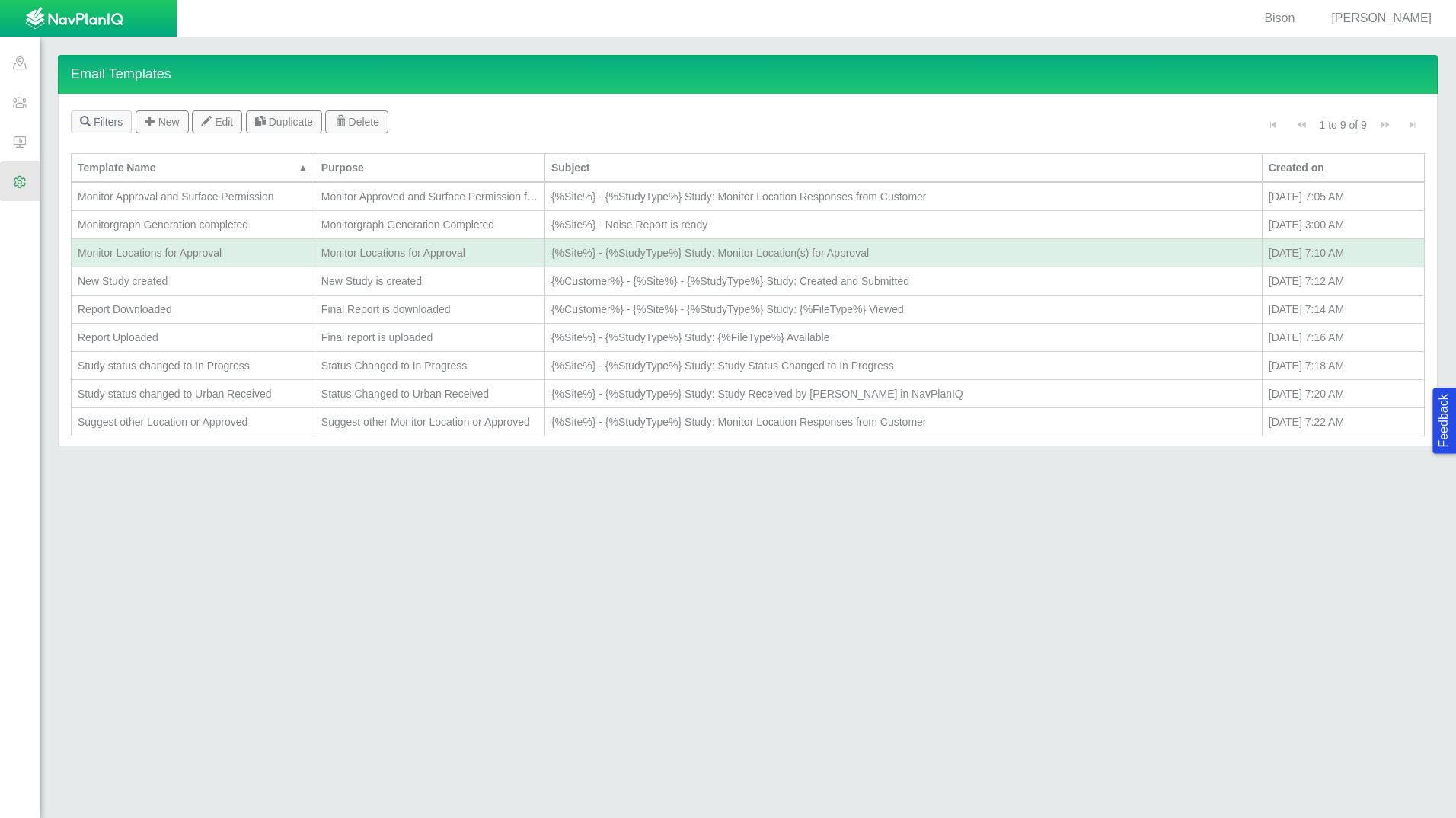
drag, startPoint x: 261, startPoint y: 255, endPoint x: 231, endPoint y: 254, distance: 30.0
click at [231, 254] on div "Monitor Locations for Approval" at bounding box center [192, 252] width 231 height 15
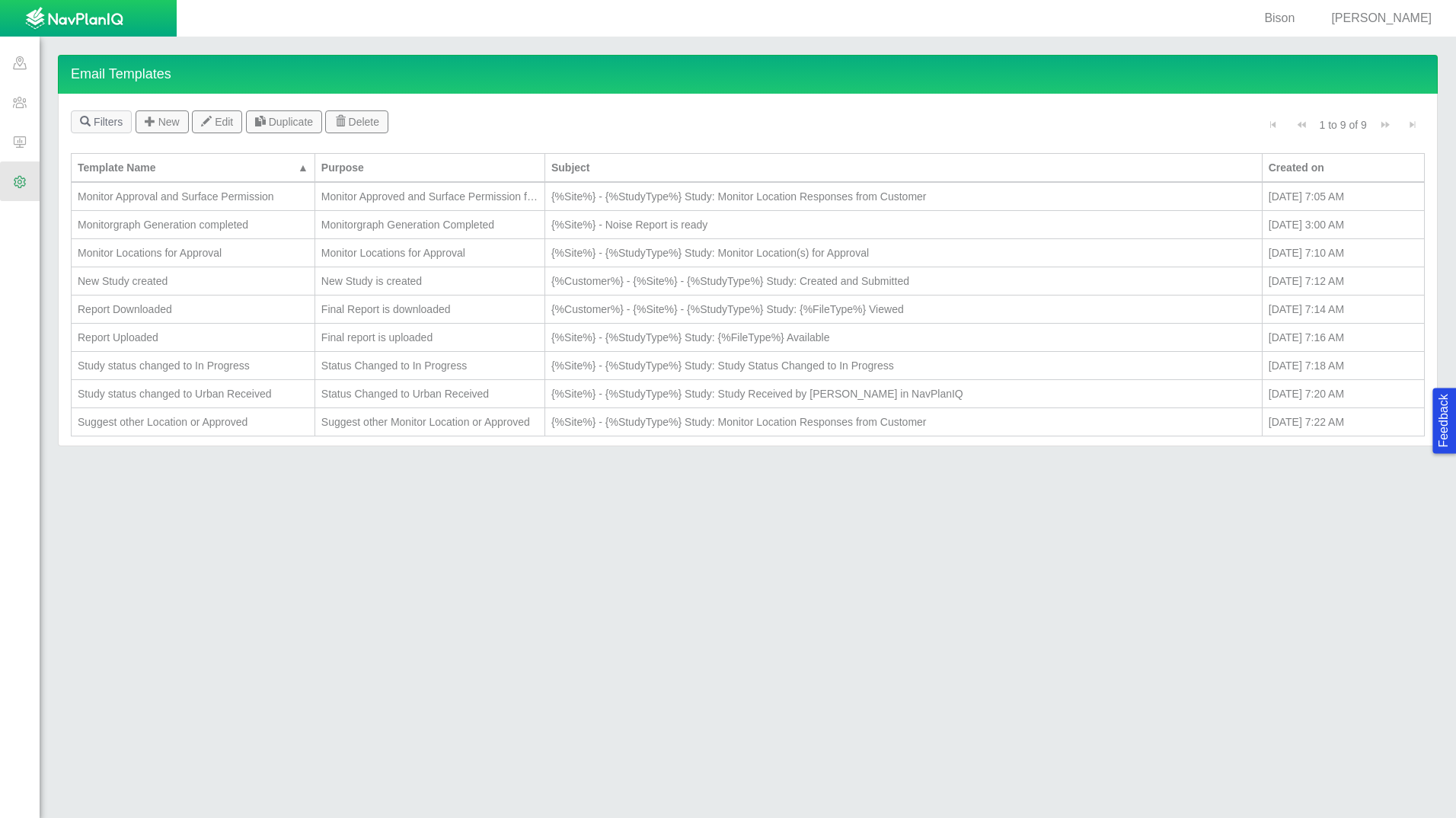
click at [231, 254] on div "Monitor Locations for Approval" at bounding box center [192, 252] width 231 height 15
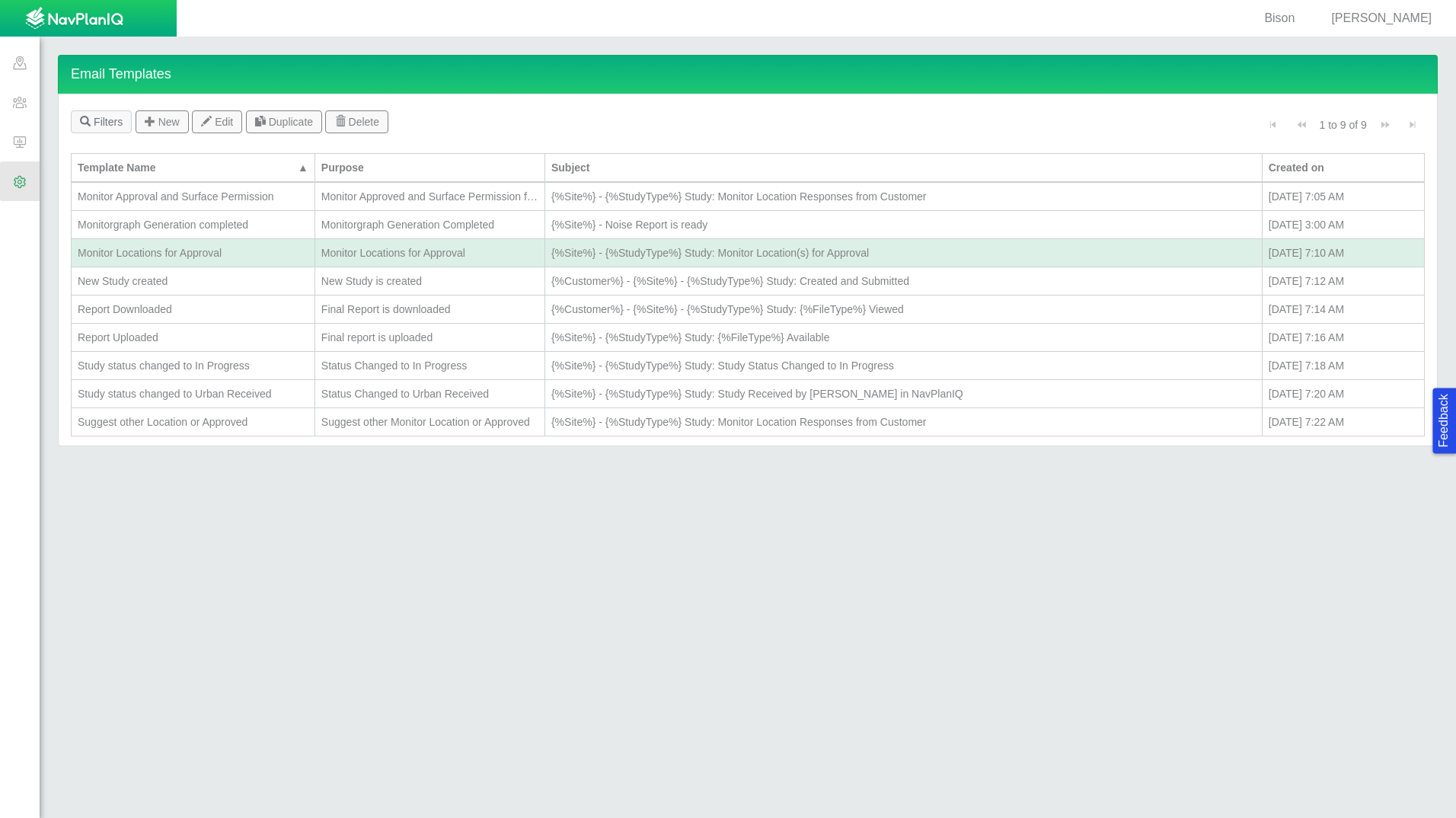
type textarea "x"
type input "Monitor Locations for Approval"
type input "{%Site%} - {%StudyType%} Study: Monitor Location(s) for Approval"
radio input "true"
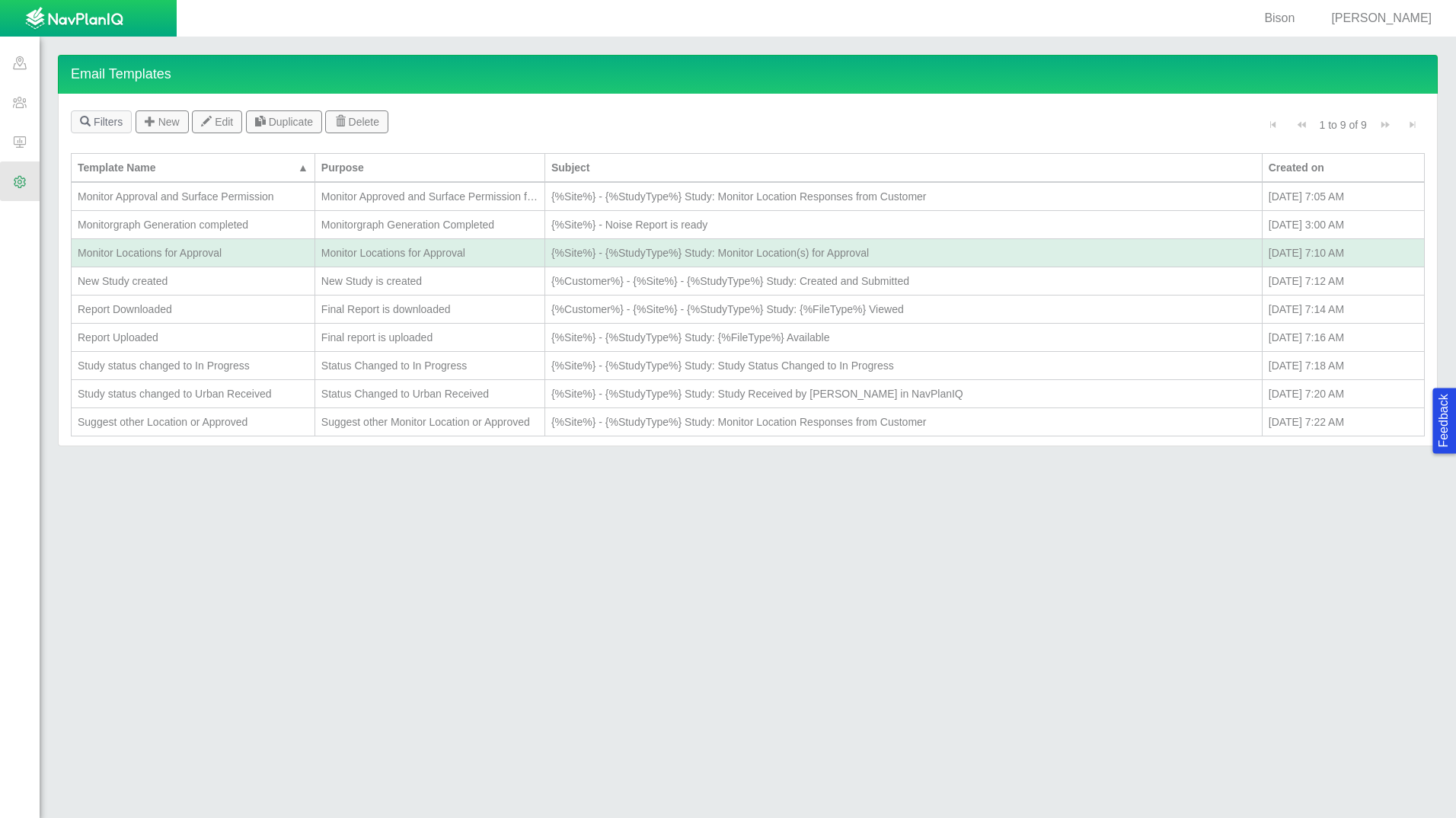
select select "Monitor_Locations_for_Approval"
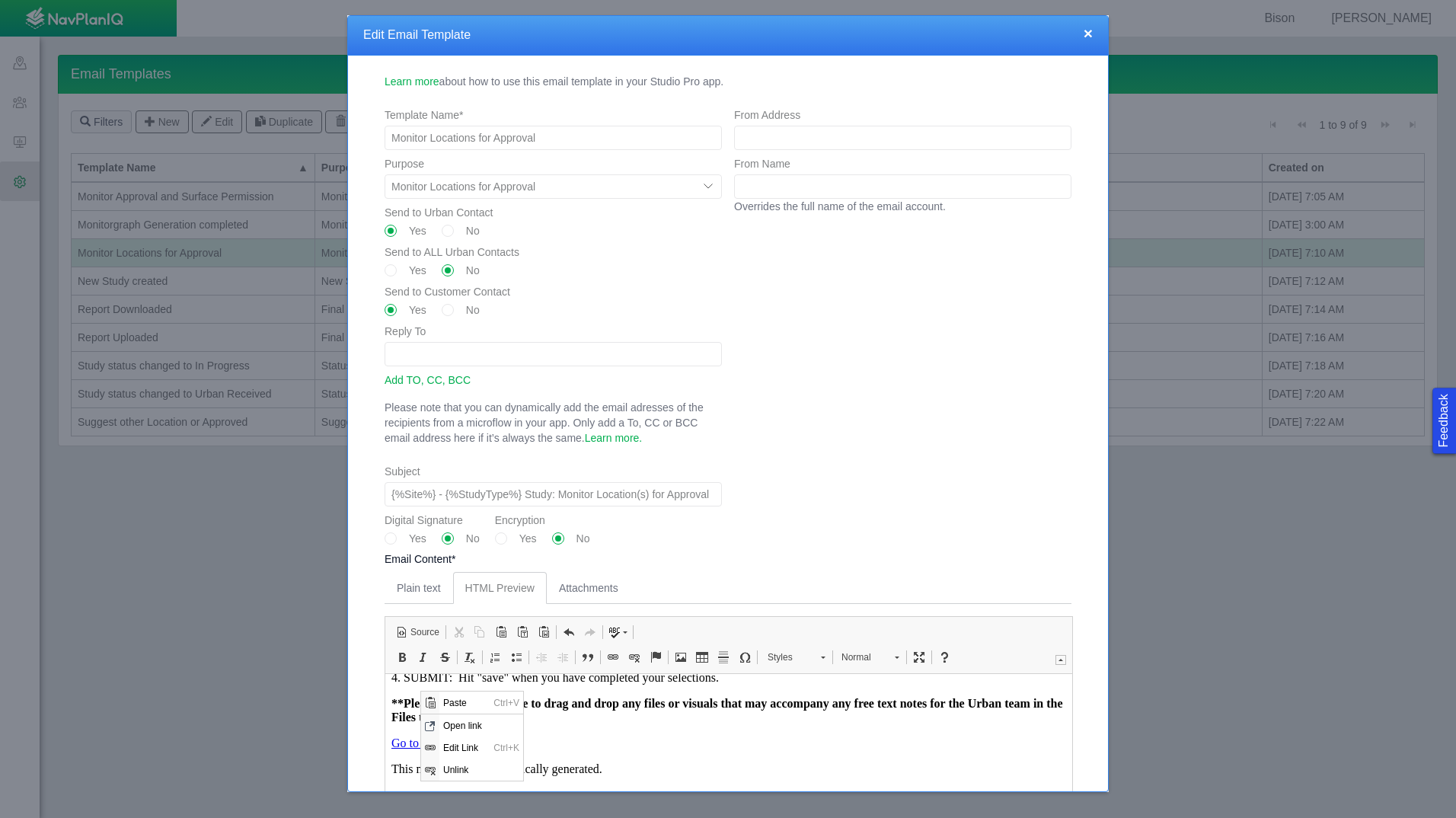
scroll to position [0, 0]
click at [469, 749] on span "Edit Link" at bounding box center [464, 747] width 50 height 22
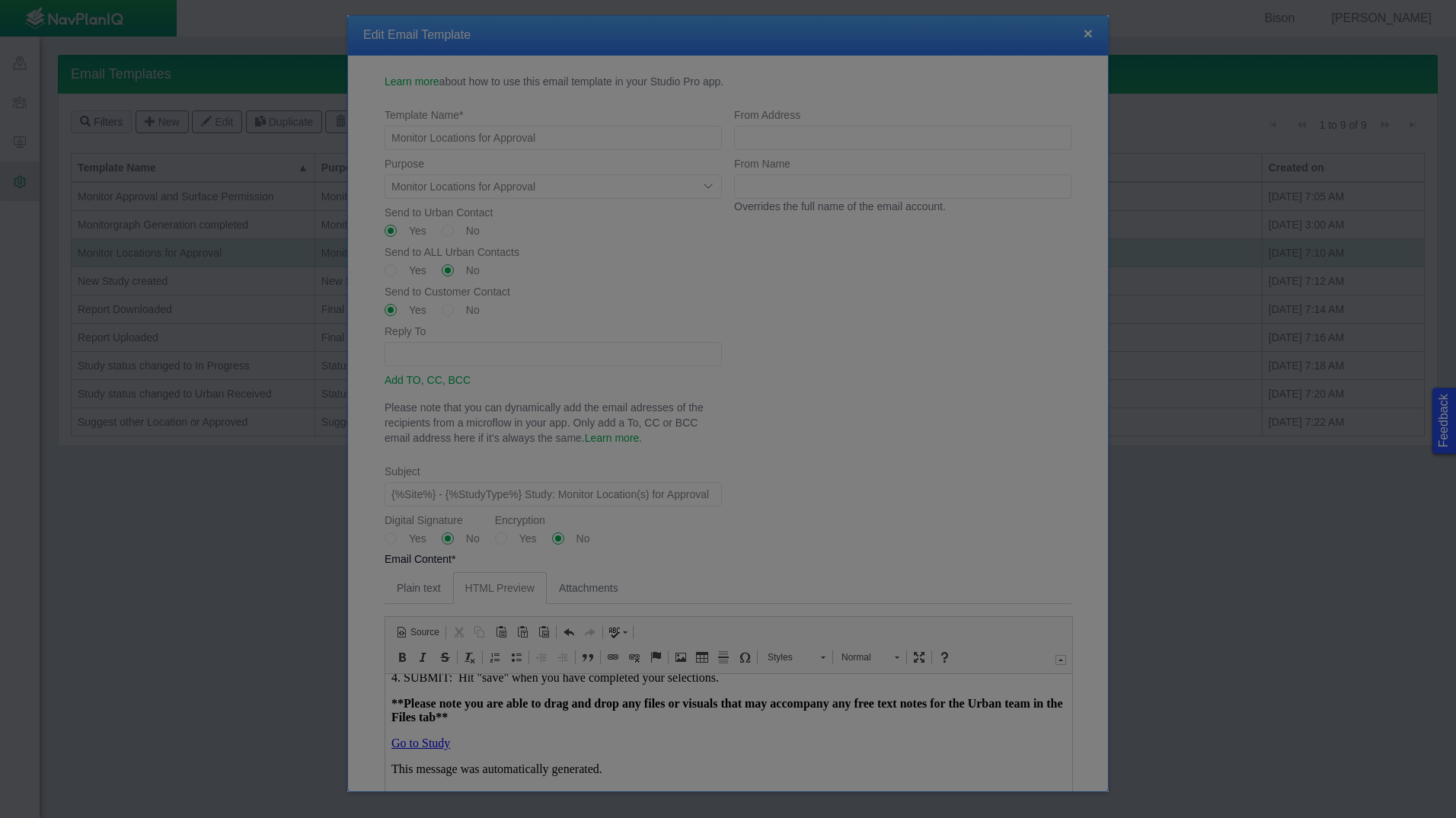
type input "Go to Study"
select select
type input "{%BaseURL%}/p/Study/{%ObjectID%}"
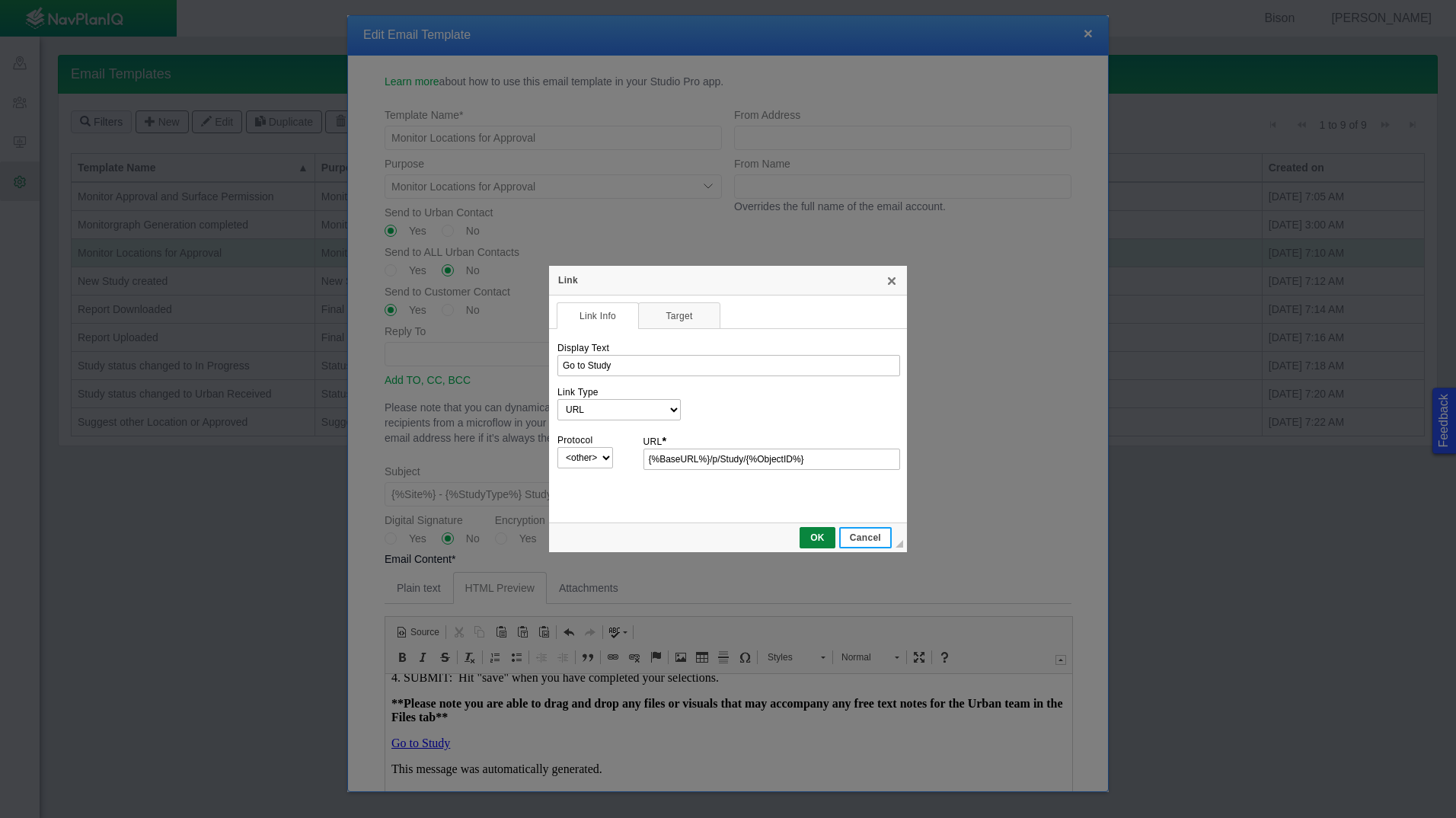
click at [878, 536] on span "Cancel" at bounding box center [866, 537] width 49 height 10
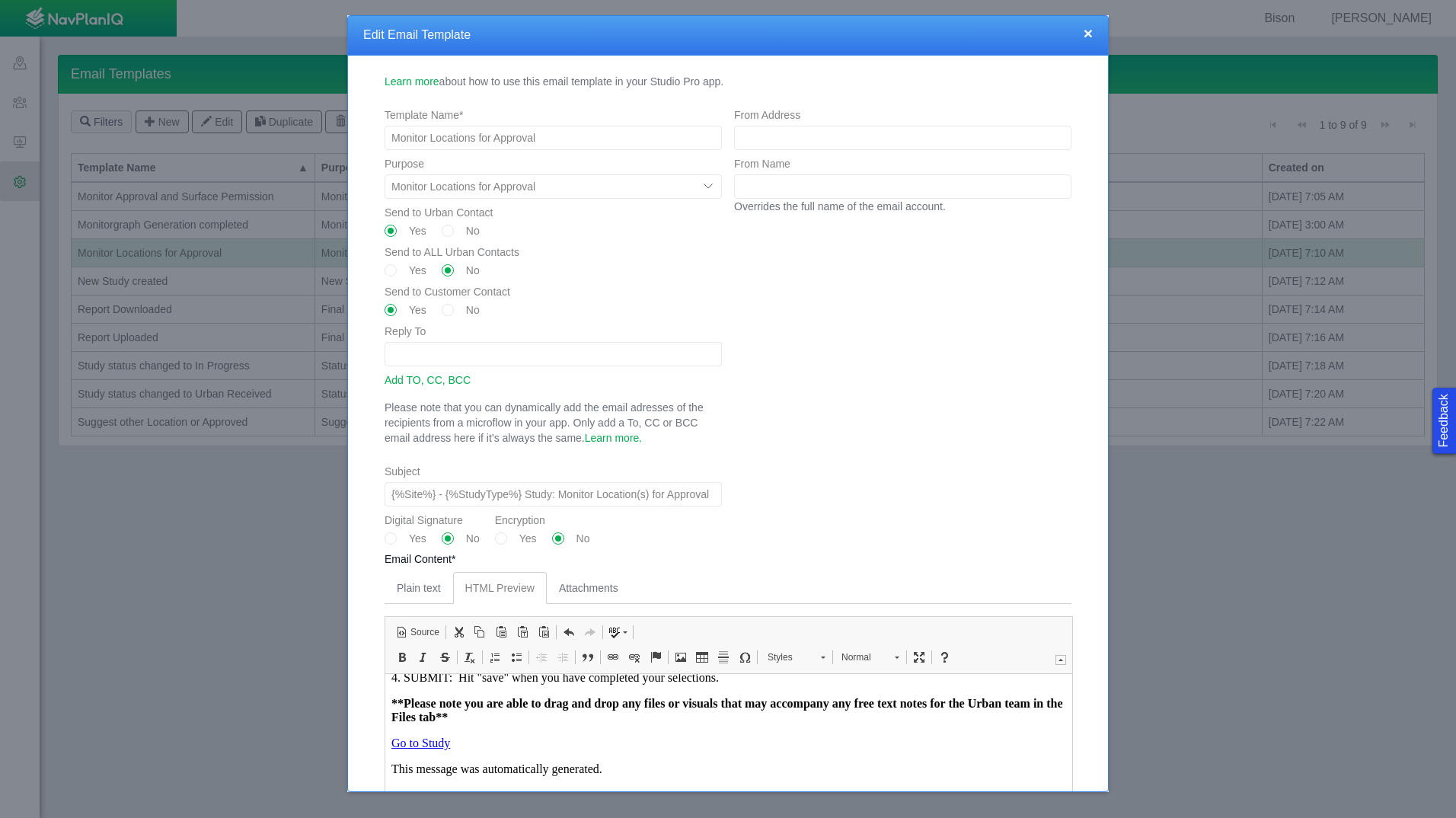
click at [1087, 34] on button "×" at bounding box center [1087, 33] width 9 height 16
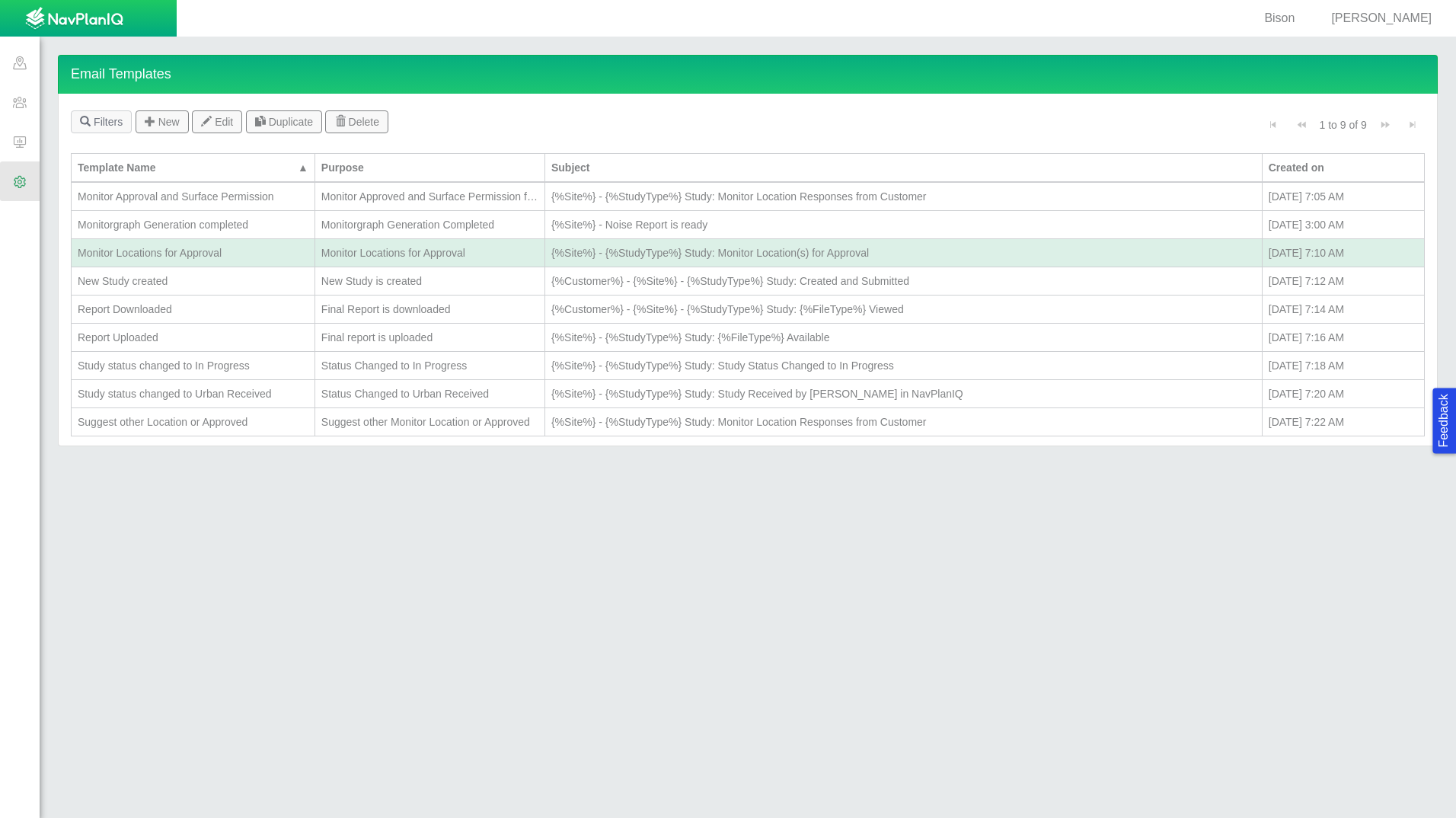
click at [259, 192] on div "Monitor Approval and Surface Permission" at bounding box center [192, 196] width 231 height 15
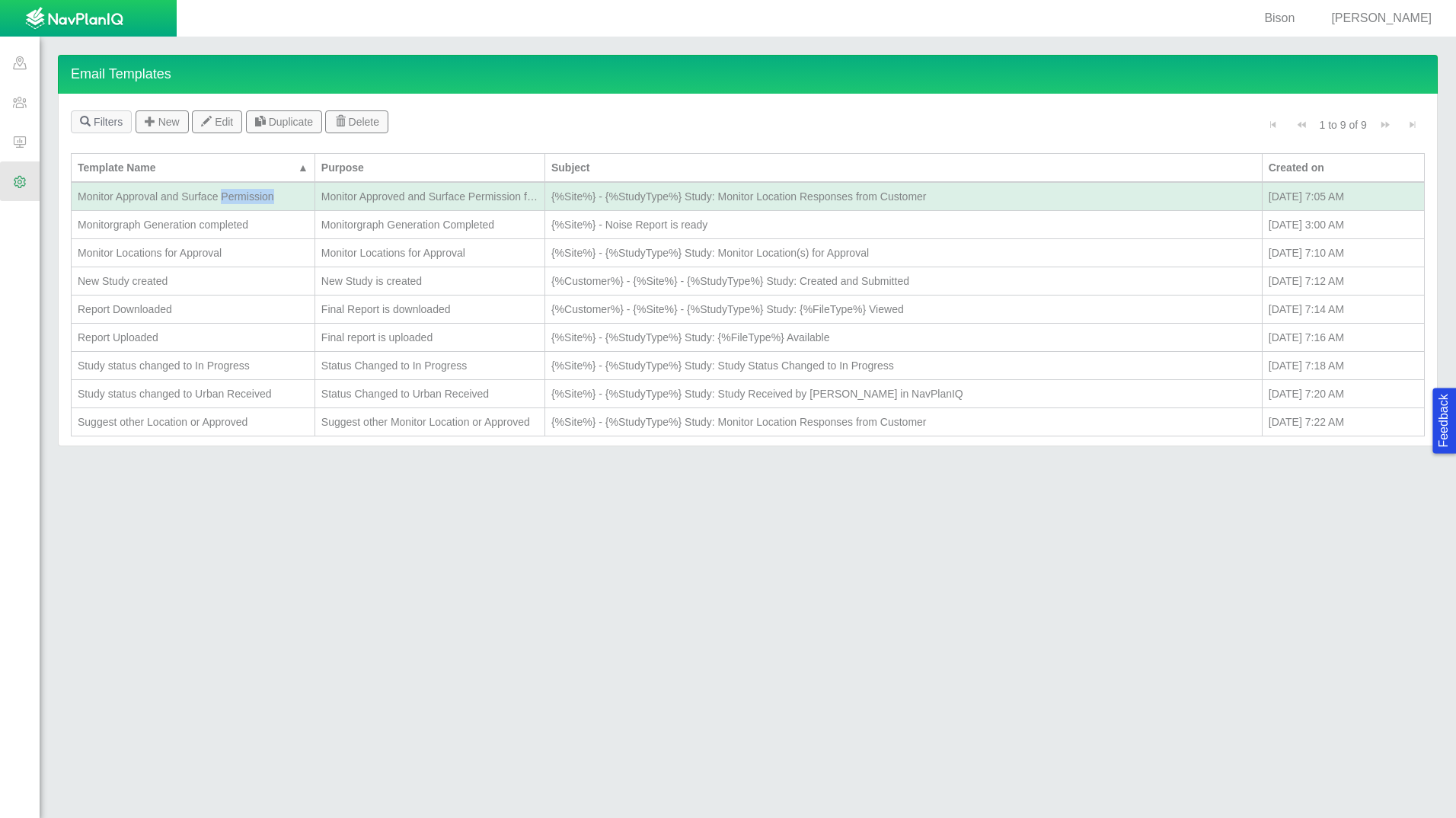
click at [259, 192] on div "Monitor Approval and Surface Permission" at bounding box center [192, 196] width 231 height 15
type textarea "x"
type input "Monitor Approval and Surface Permission"
select select "Monitor_Approved_and_Surface_Permission_filled"
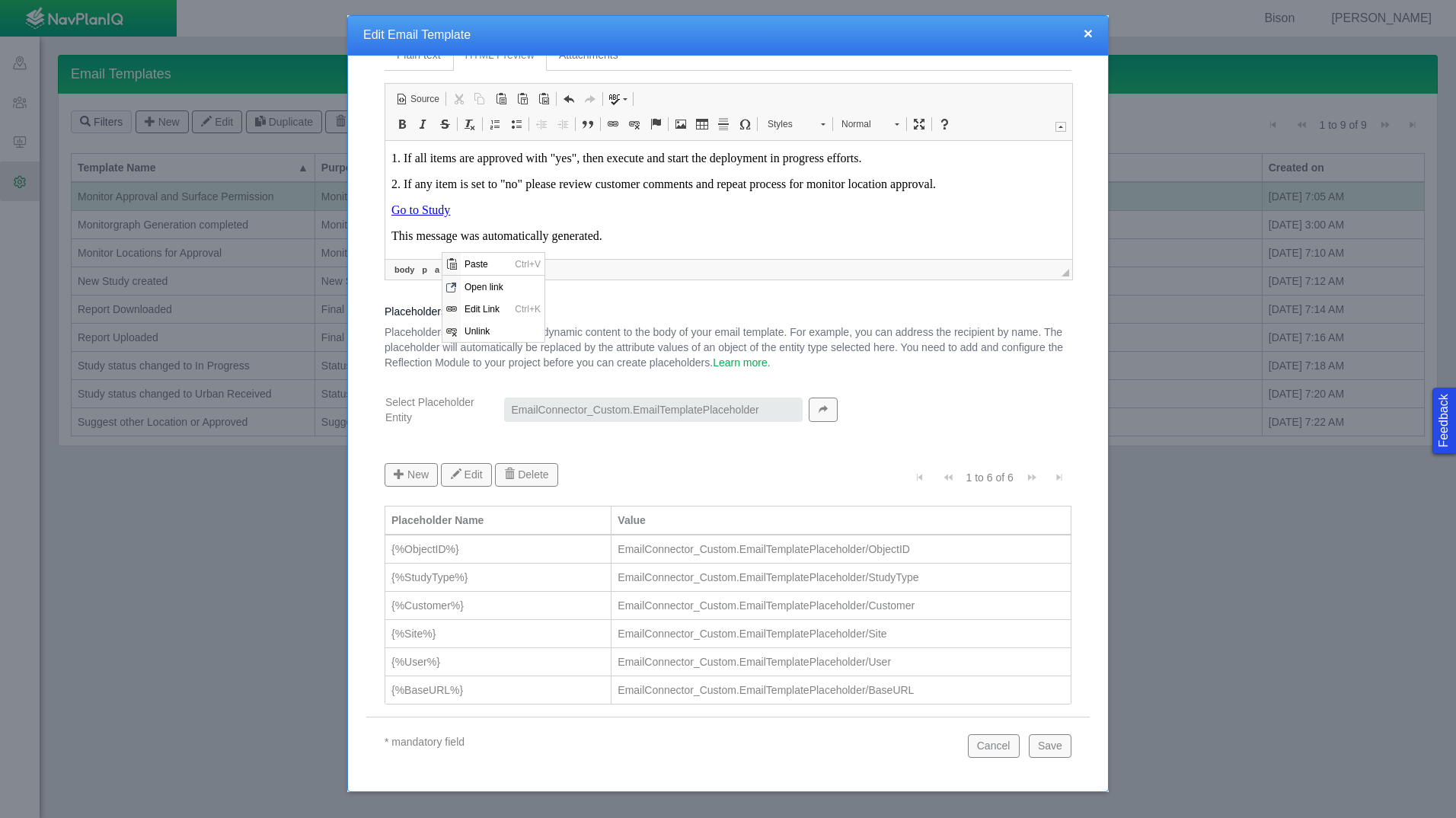
scroll to position [0, 0]
click at [498, 306] on span "Edit Link" at bounding box center [485, 308] width 50 height 22
select select
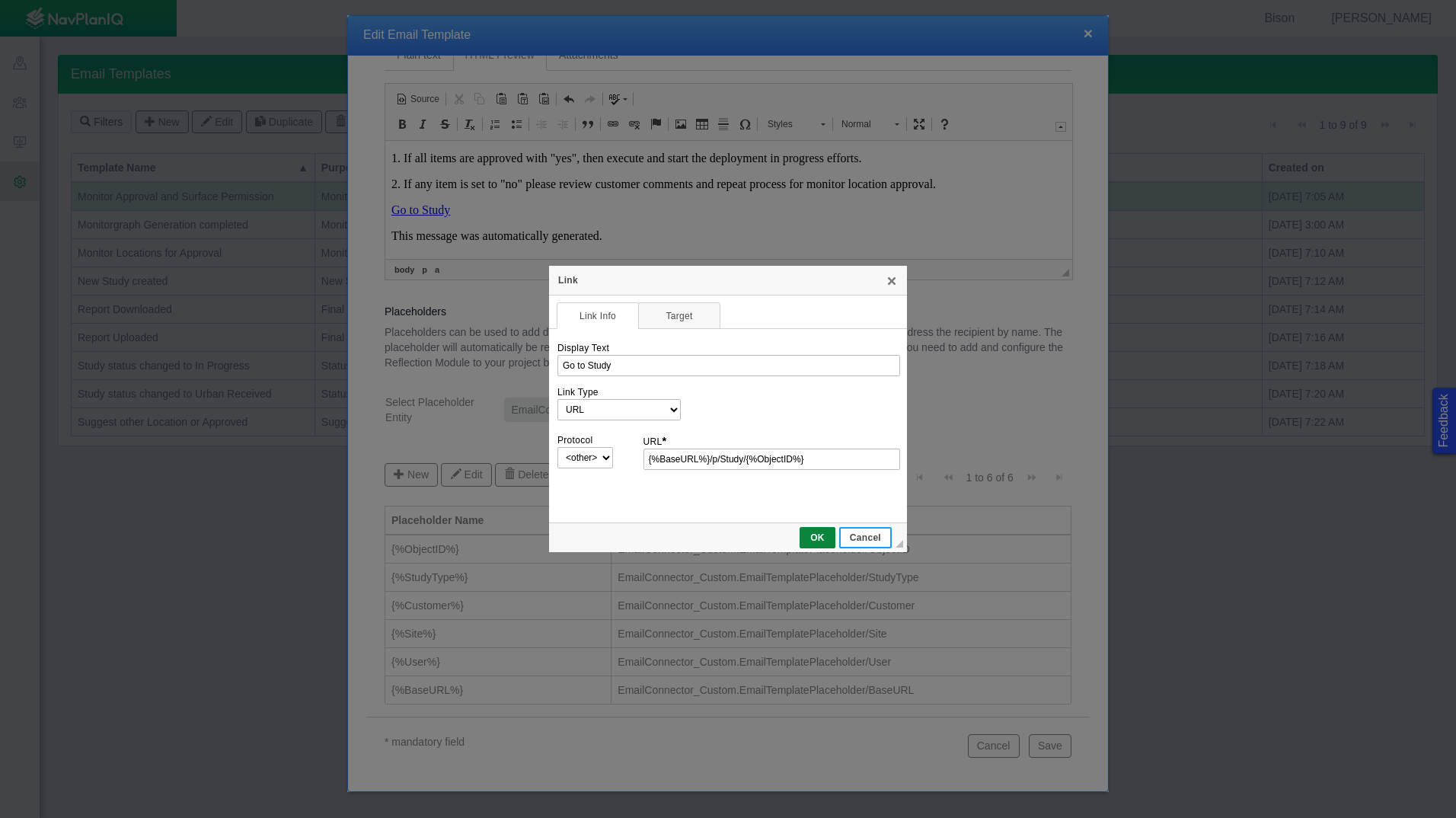
click at [879, 532] on span "Cancel" at bounding box center [866, 537] width 49 height 10
